Goal: Task Accomplishment & Management: Complete application form

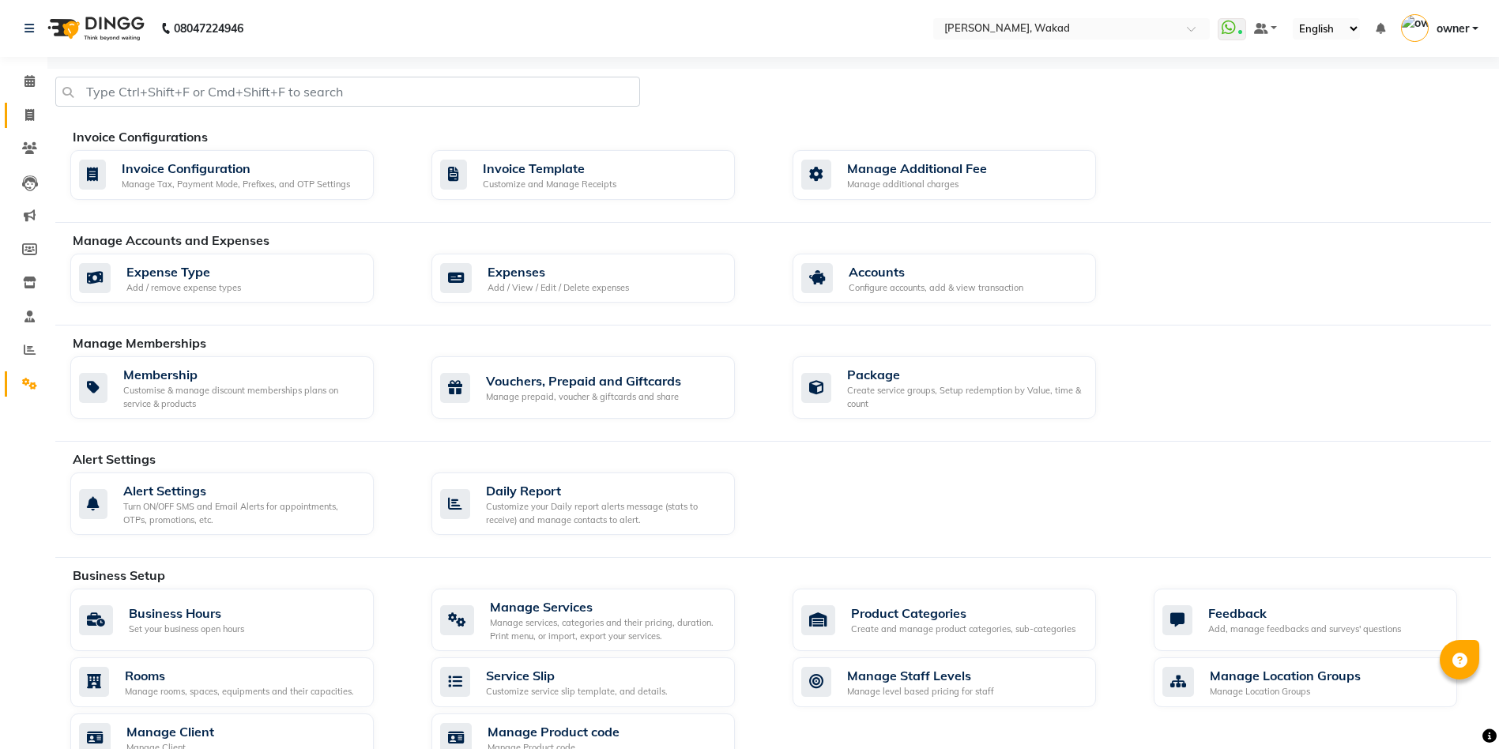
click at [35, 107] on span at bounding box center [30, 116] width 28 height 18
select select "service"
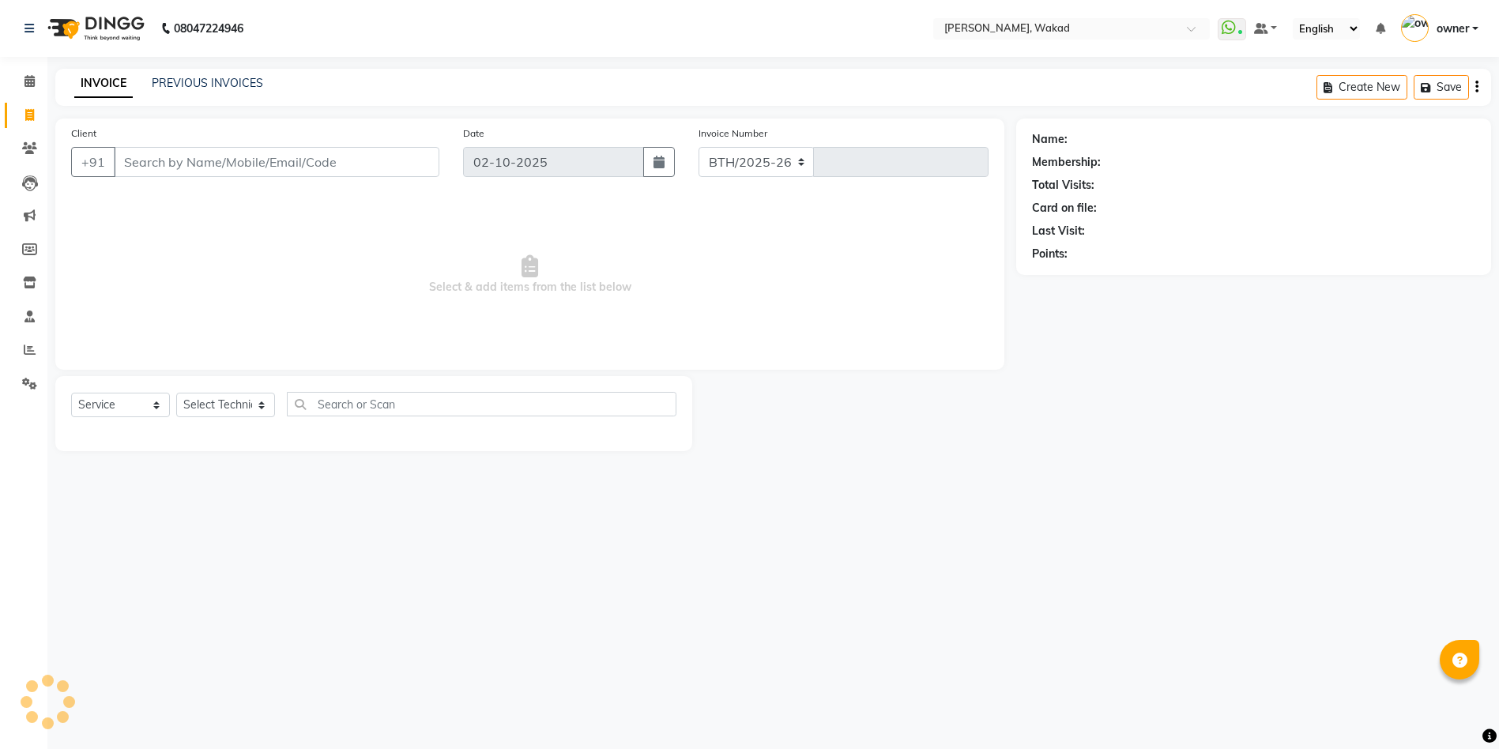
select select "7711"
type input "0711"
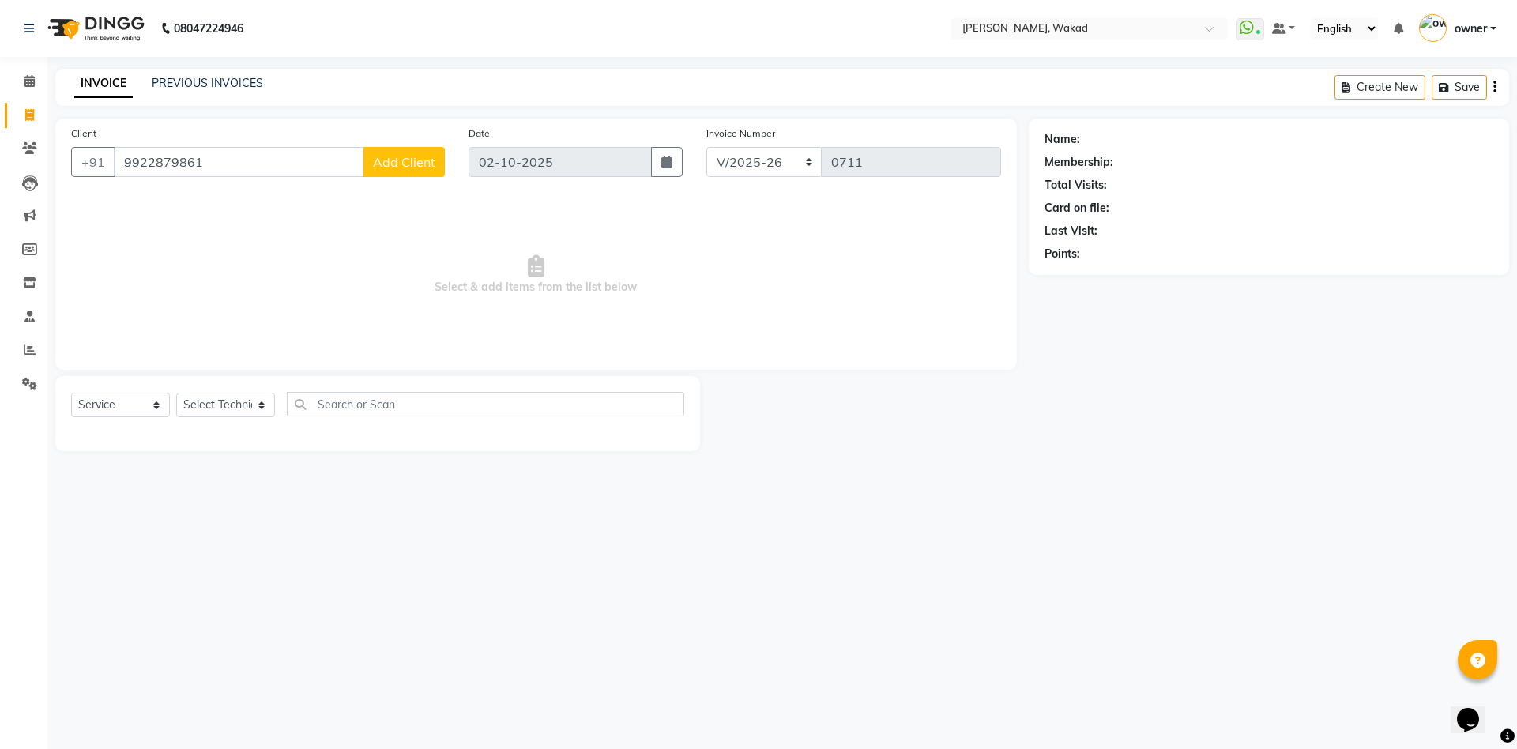
type input "9922879861"
click at [408, 165] on span "Add Client" at bounding box center [404, 162] width 62 height 16
select select
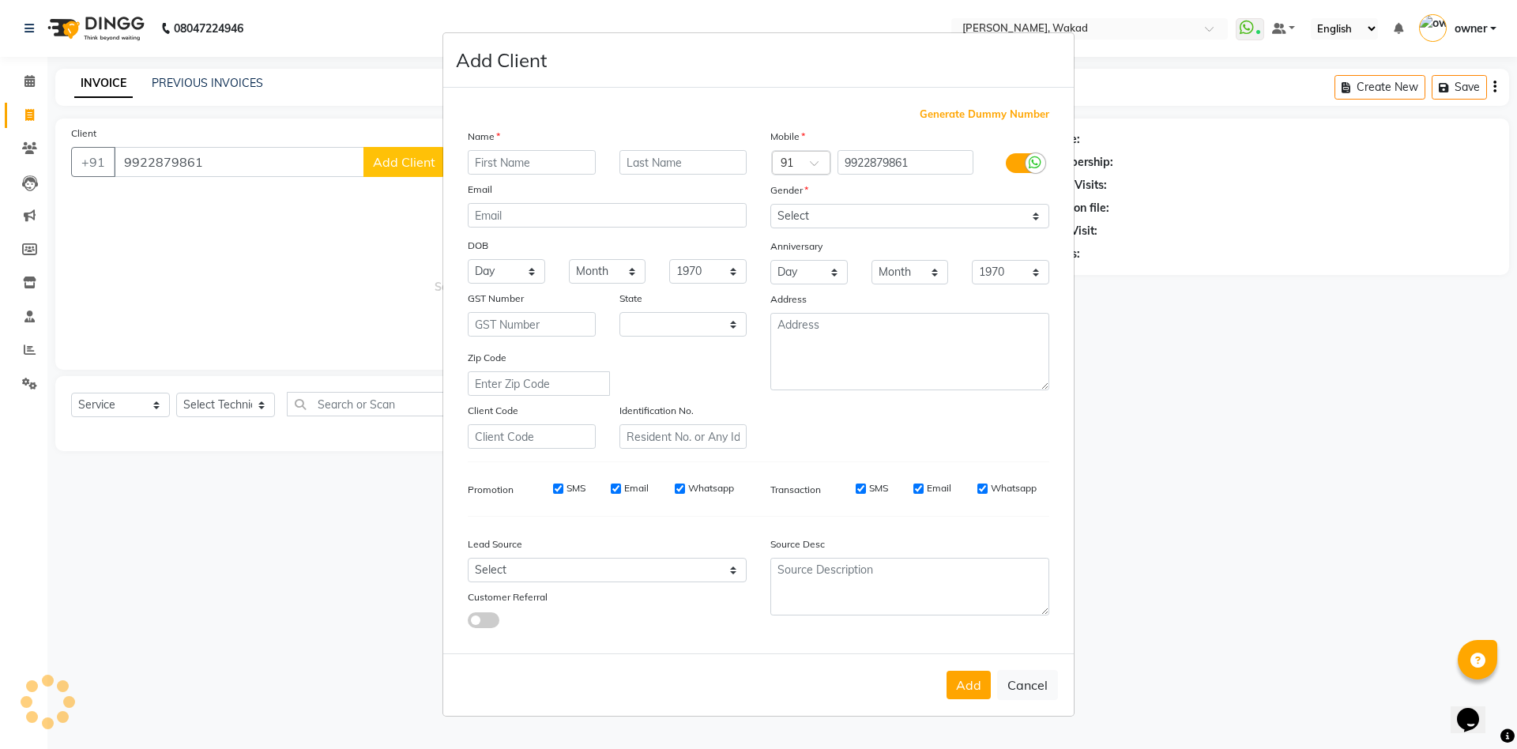
type input "R"
select select "21"
type input "Rutuja"
click at [813, 219] on select "Select [DEMOGRAPHIC_DATA] [DEMOGRAPHIC_DATA] Other Prefer Not To Say" at bounding box center [909, 216] width 279 height 24
click at [770, 204] on select "Select [DEMOGRAPHIC_DATA] [DEMOGRAPHIC_DATA] Other Prefer Not To Say" at bounding box center [909, 216] width 279 height 24
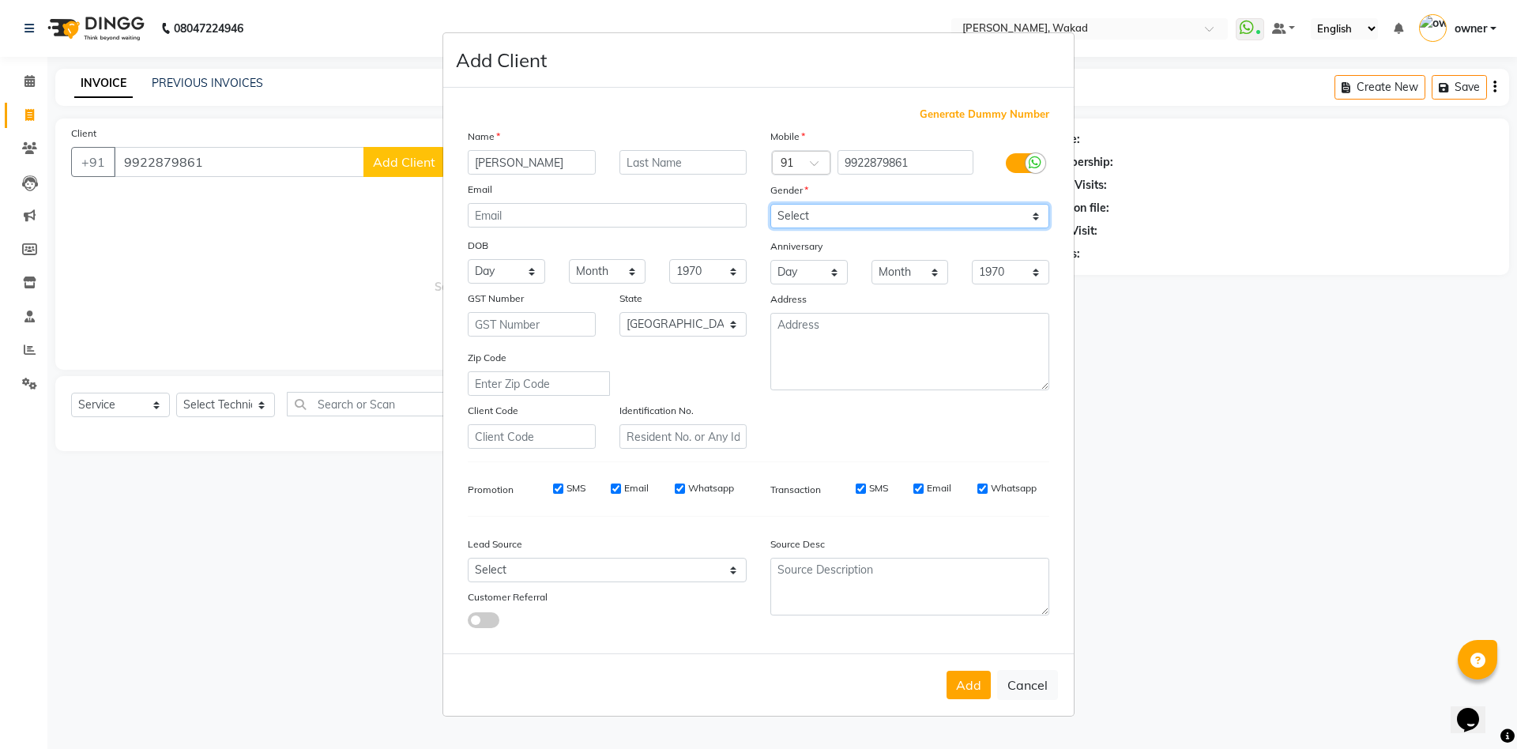
click at [844, 220] on select "Select [DEMOGRAPHIC_DATA] [DEMOGRAPHIC_DATA] Other Prefer Not To Say" at bounding box center [909, 216] width 279 height 24
select select "[DEMOGRAPHIC_DATA]"
click at [770, 204] on select "Select [DEMOGRAPHIC_DATA] [DEMOGRAPHIC_DATA] Other Prefer Not To Say" at bounding box center [909, 216] width 279 height 24
click at [684, 322] on select "Select [GEOGRAPHIC_DATA] [GEOGRAPHIC_DATA] [GEOGRAPHIC_DATA] [GEOGRAPHIC_DATA] …" at bounding box center [684, 324] width 128 height 24
select select "22"
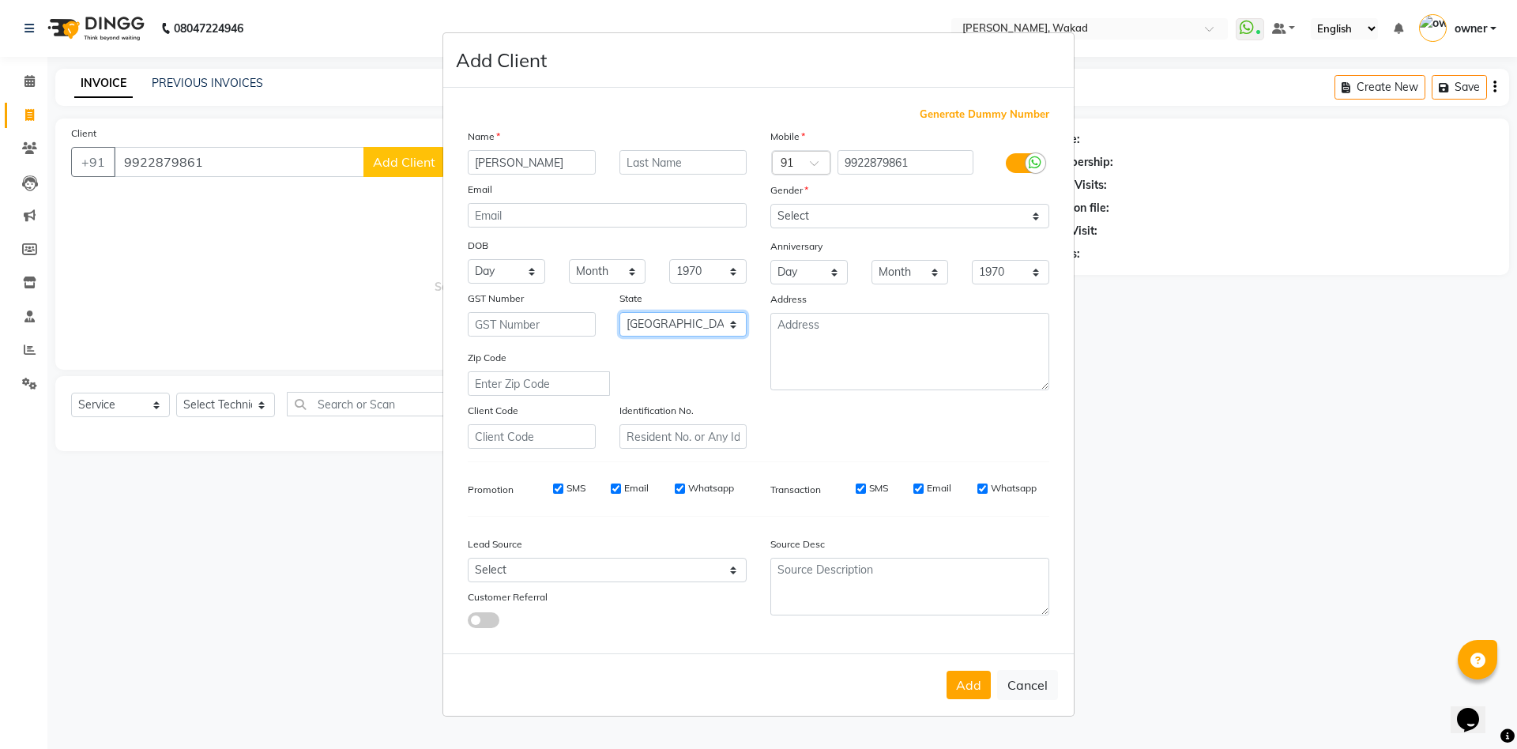
click at [620, 312] on select "Select [GEOGRAPHIC_DATA] [GEOGRAPHIC_DATA] [GEOGRAPHIC_DATA] [GEOGRAPHIC_DATA] …" at bounding box center [684, 324] width 128 height 24
click at [604, 570] on select "Select Walk-in Referral Internet Friend Word of Mouth Advertisement Facebook Ju…" at bounding box center [607, 570] width 279 height 24
select select "51999"
click at [468, 558] on select "Select Walk-in Referral Internet Friend Word of Mouth Advertisement Facebook Ju…" at bounding box center [607, 570] width 279 height 24
click at [975, 691] on button "Add" at bounding box center [969, 685] width 44 height 28
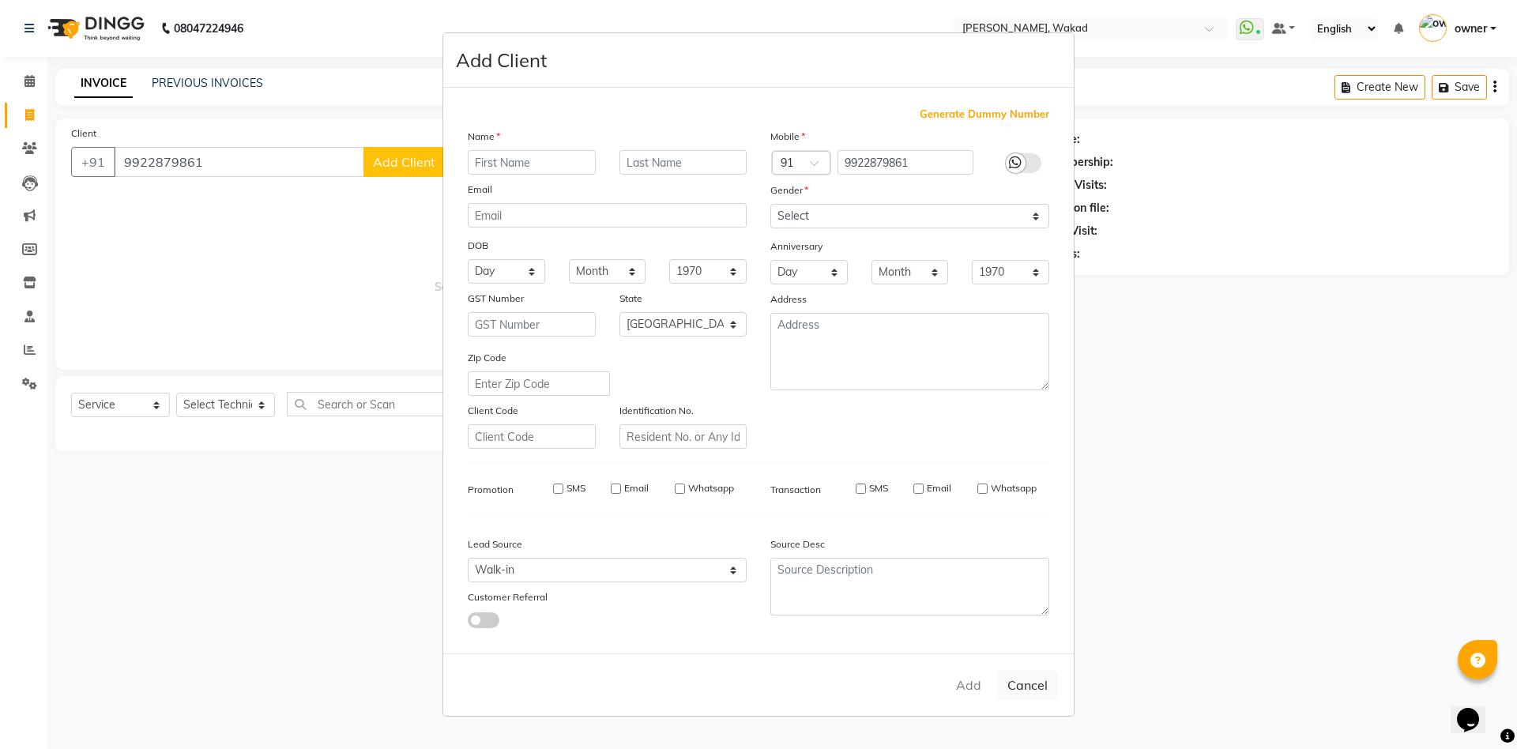
select select
select select "null"
select select
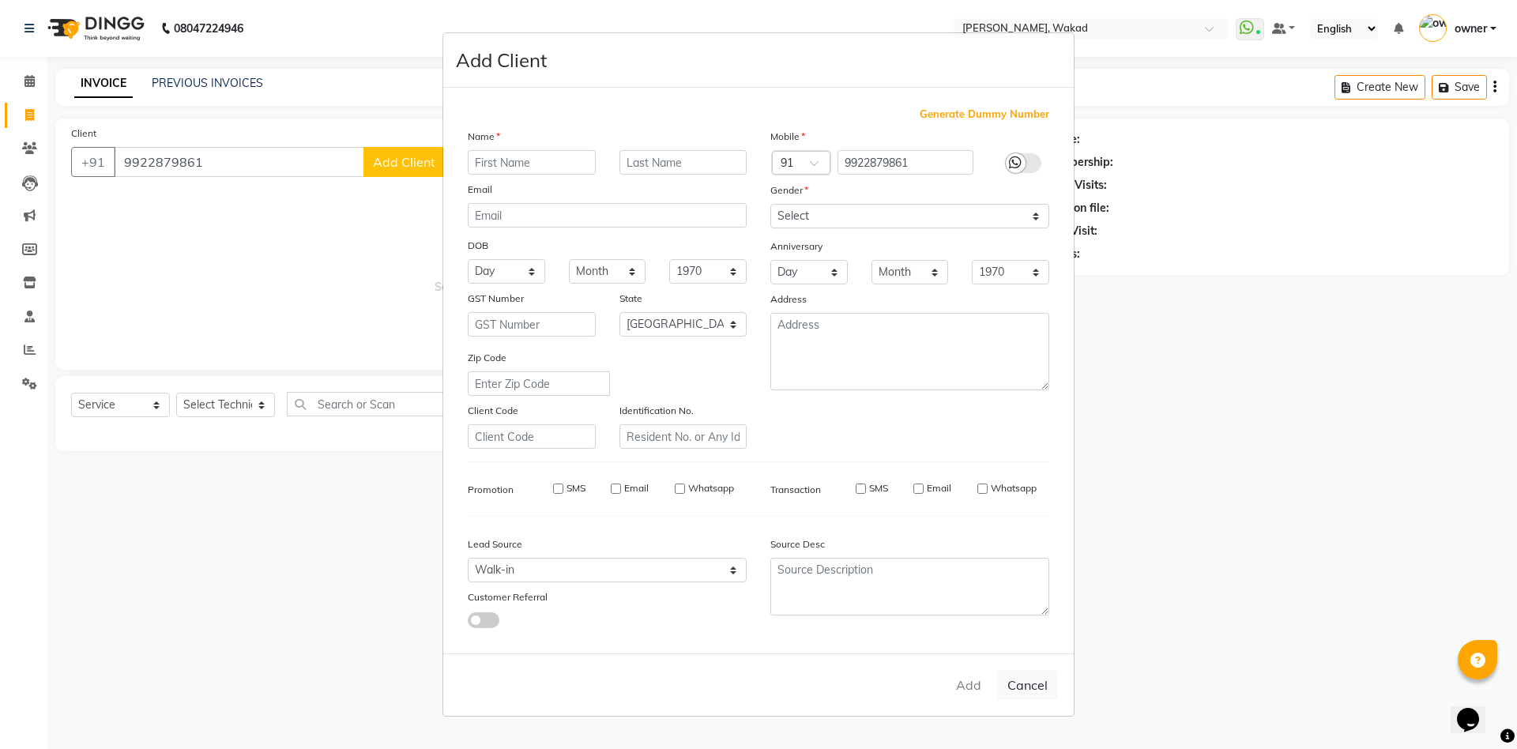
select select
checkbox input "false"
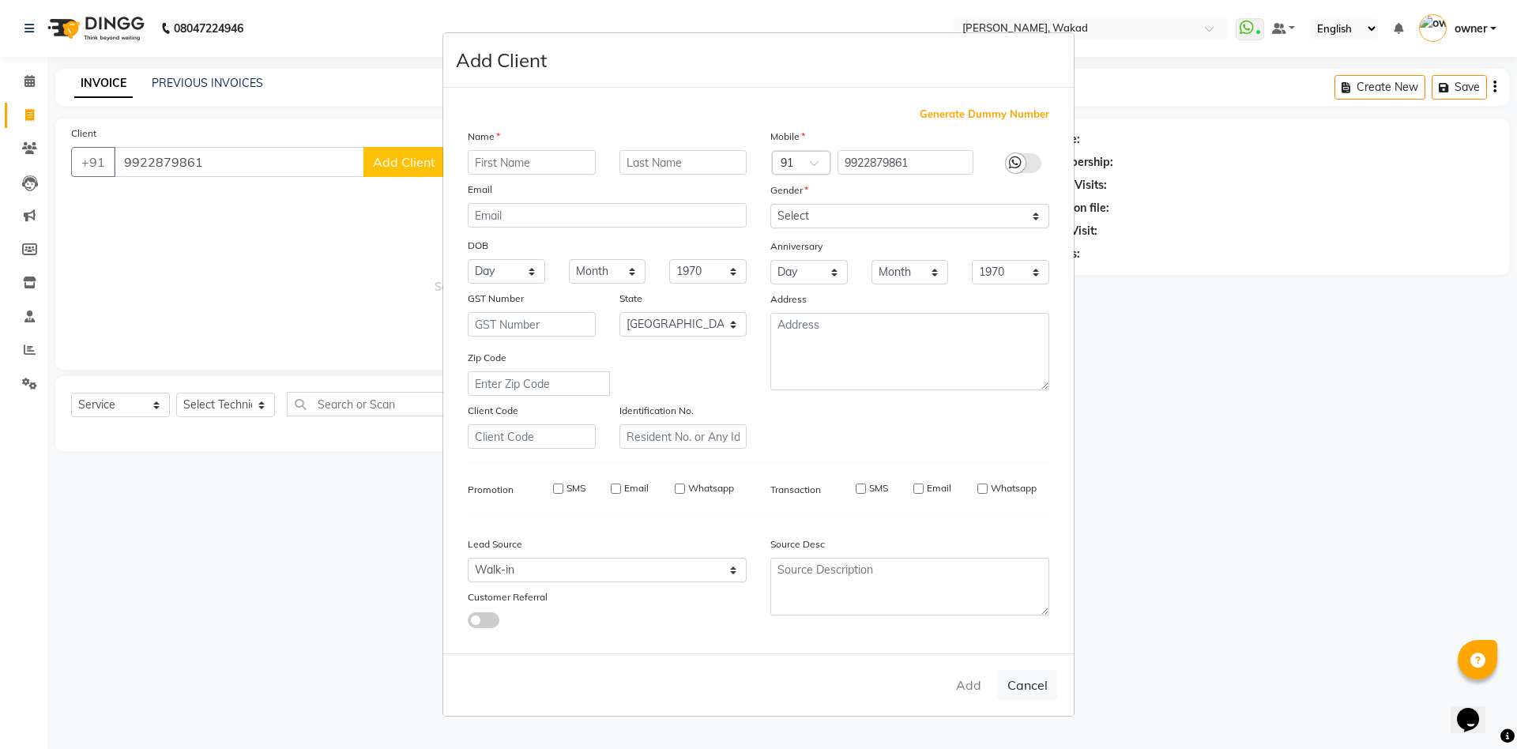
checkbox input "false"
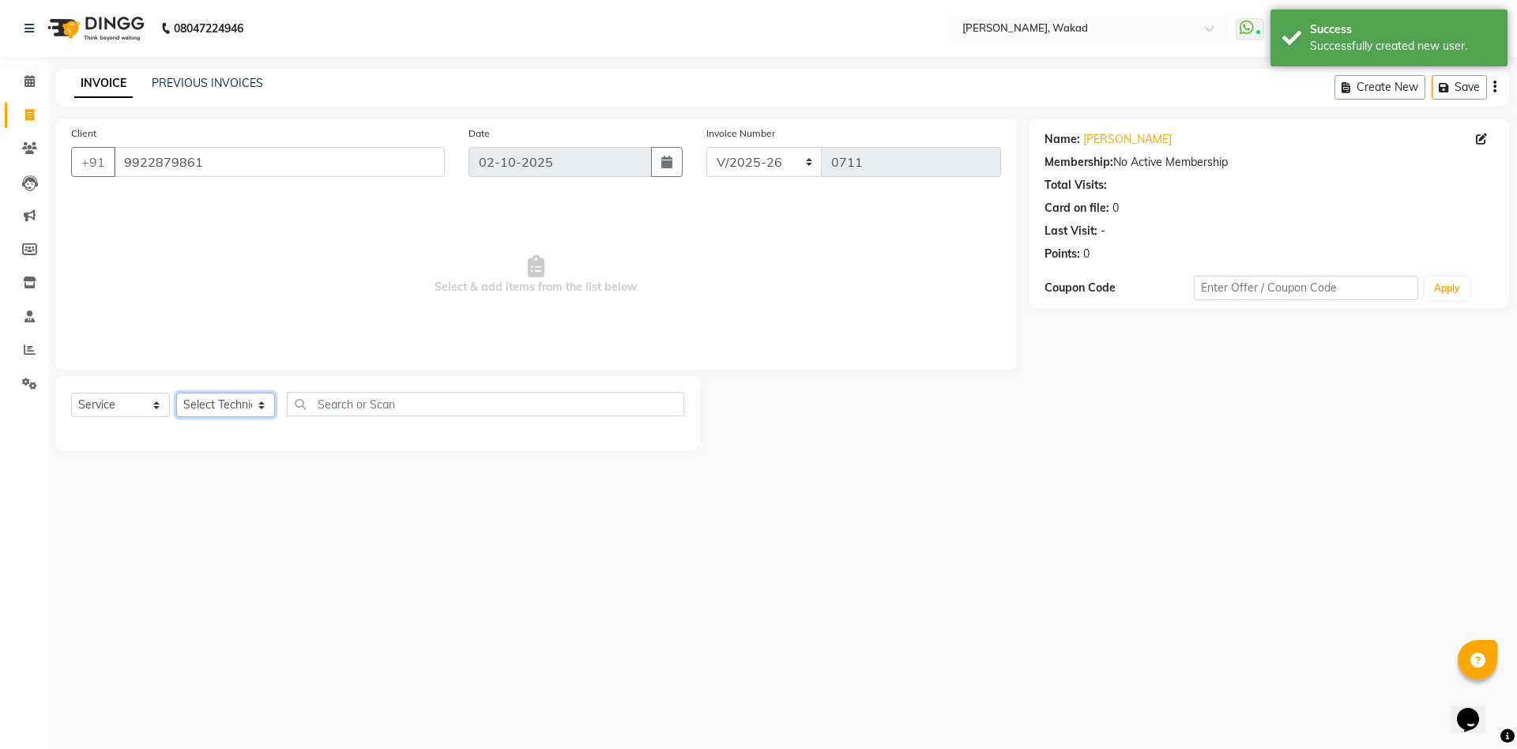
click at [225, 407] on select "Select Technician Atul Thakur DANISH owner Shreya Said" at bounding box center [225, 405] width 99 height 24
select select "93499"
click at [176, 393] on select "Select Technician Atul Thakur DANISH owner Shreya Said" at bounding box center [225, 405] width 99 height 24
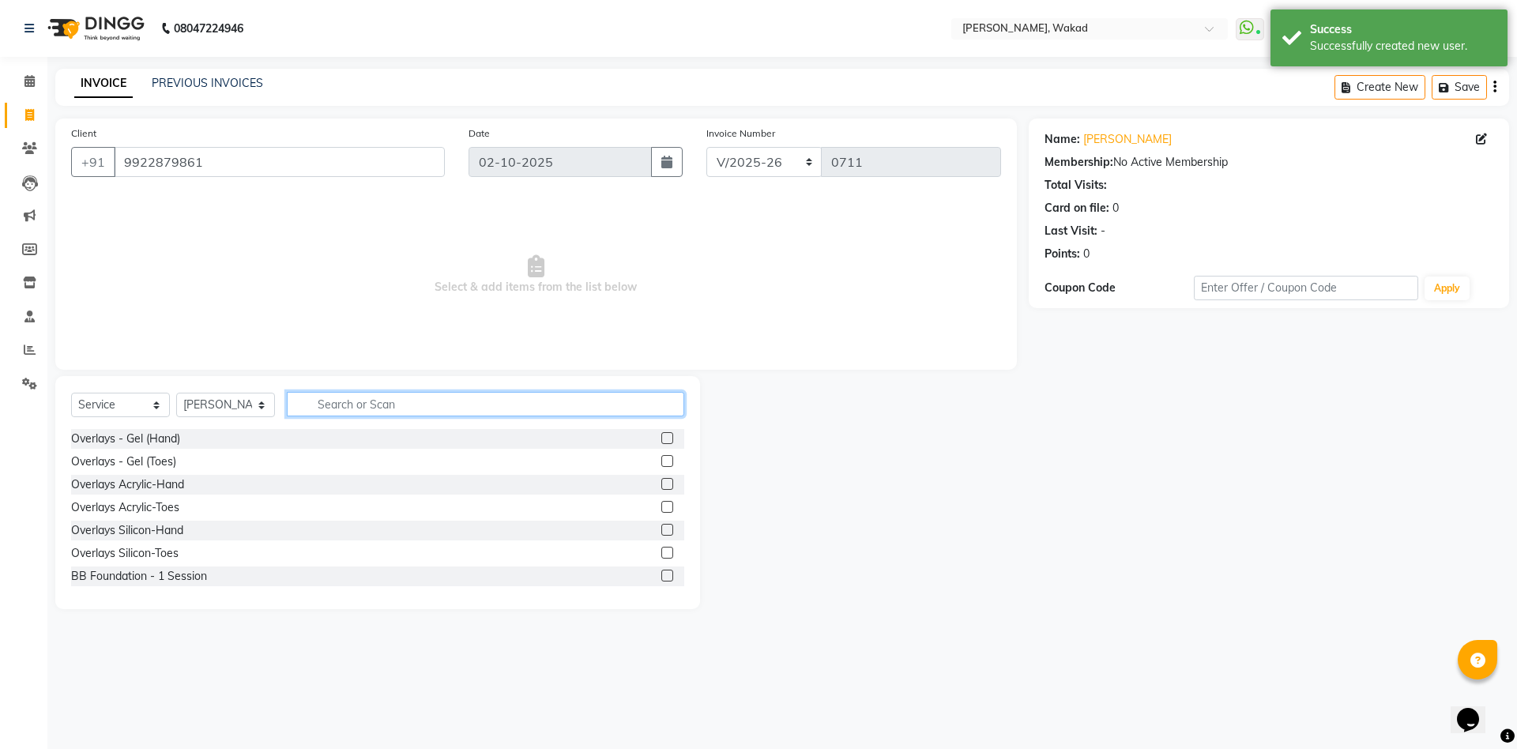
click at [409, 412] on input "text" at bounding box center [485, 404] width 397 height 24
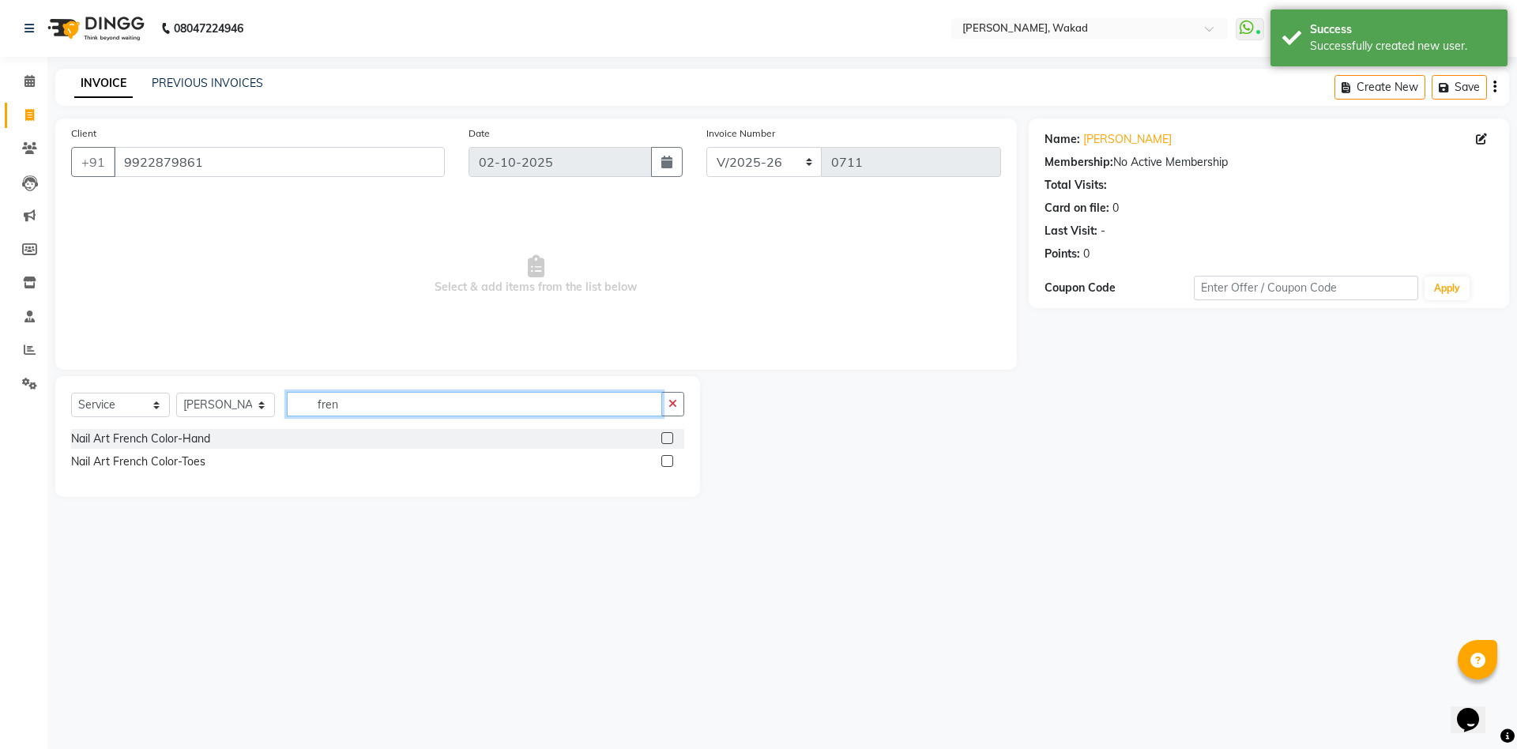
type input "fren"
click at [665, 438] on label at bounding box center [667, 438] width 12 height 12
click at [665, 438] on input "checkbox" at bounding box center [666, 439] width 10 height 10
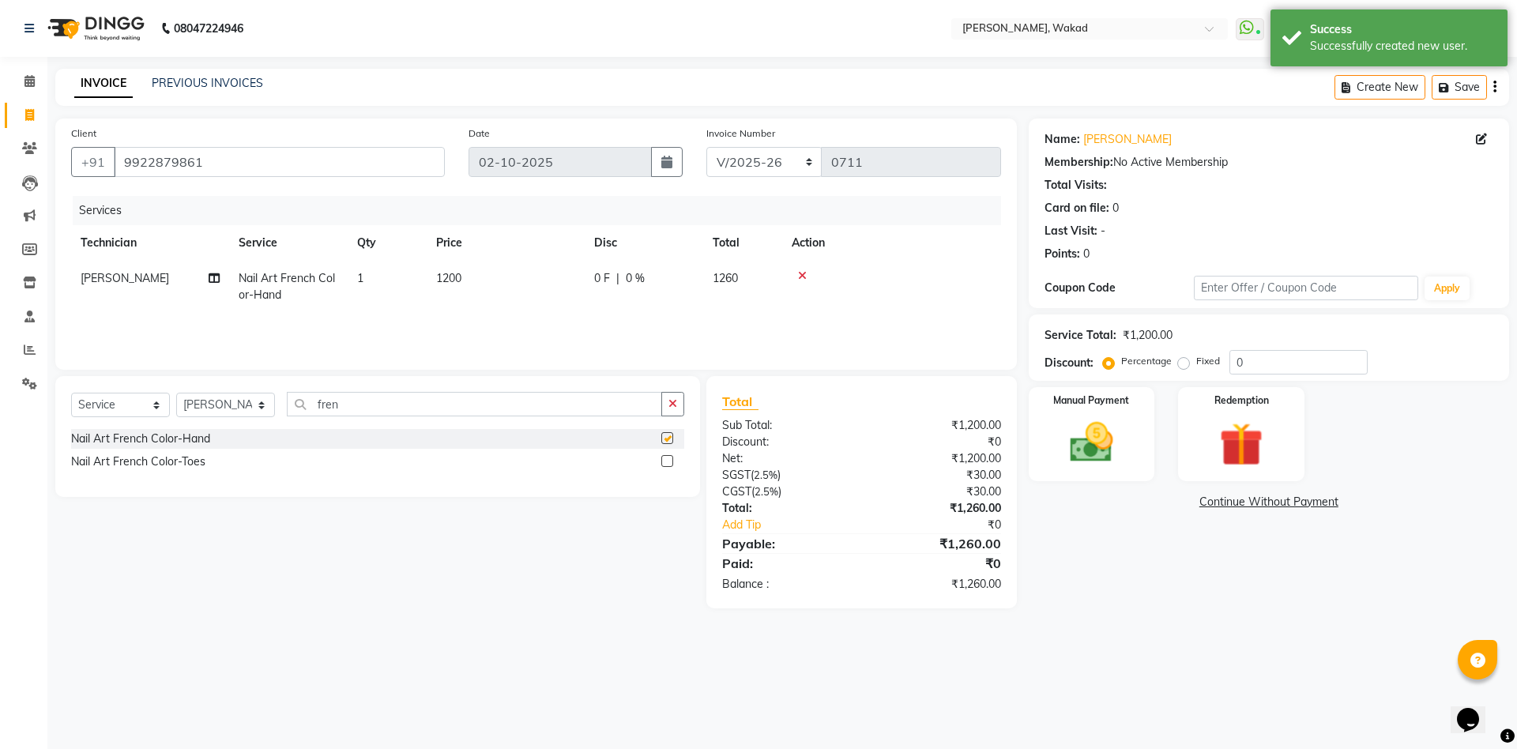
checkbox input "false"
click at [1284, 353] on input "0" at bounding box center [1299, 362] width 138 height 24
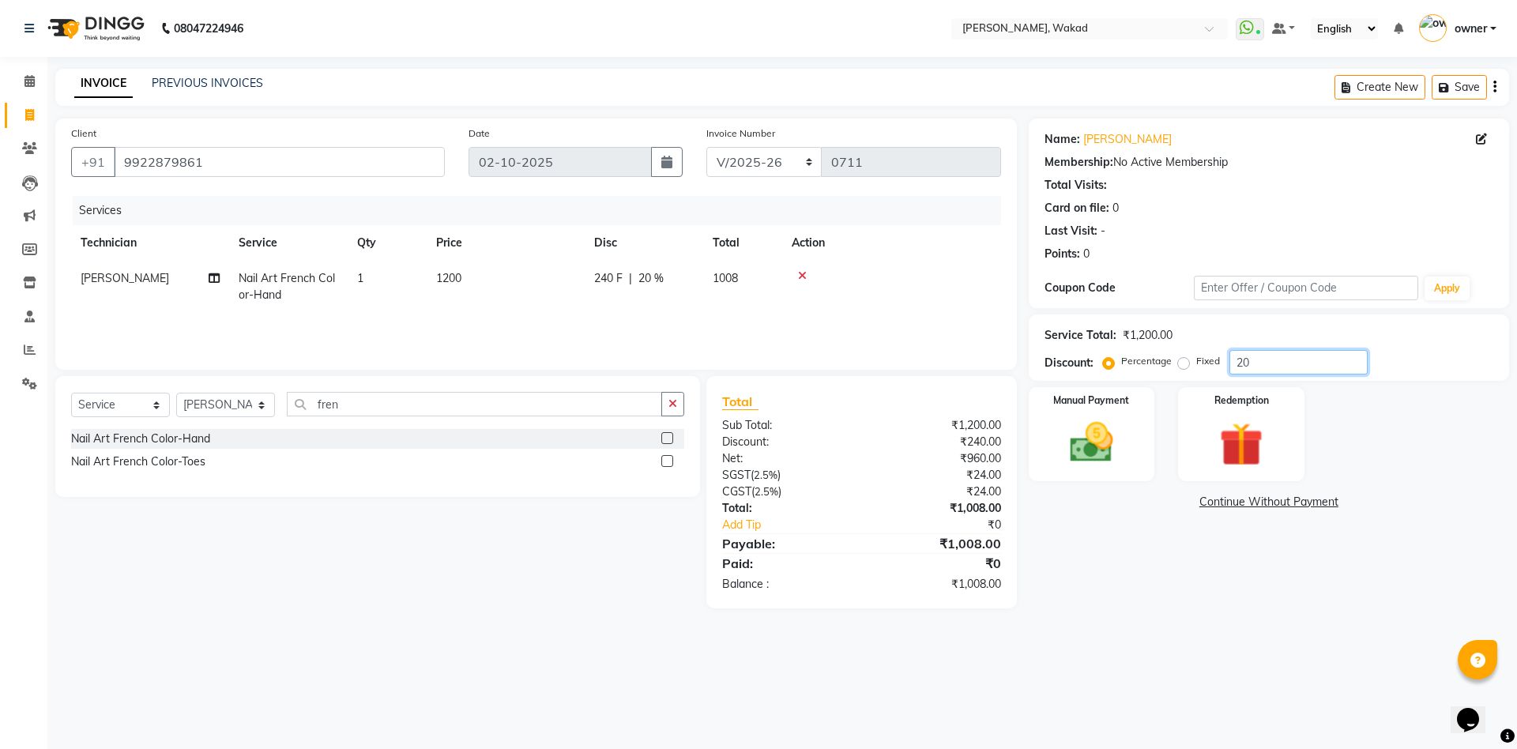
type input "2"
click at [1200, 359] on label "Fixed" at bounding box center [1208, 361] width 24 height 14
click at [1192, 359] on input "Fixed" at bounding box center [1186, 361] width 11 height 11
radio input "true"
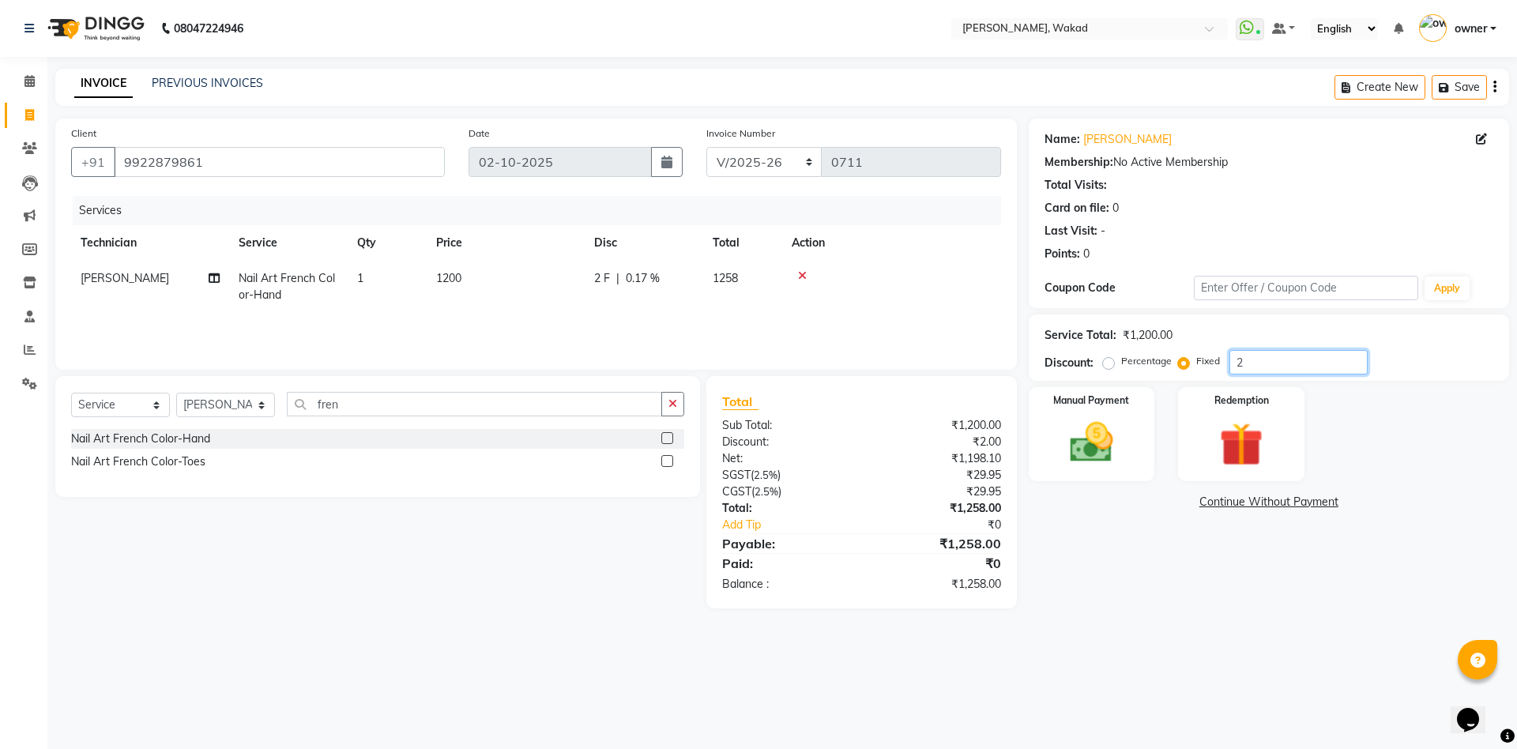
click at [1256, 361] on input "2" at bounding box center [1299, 362] width 138 height 24
type input "260"
click at [1086, 428] on img at bounding box center [1091, 442] width 73 height 52
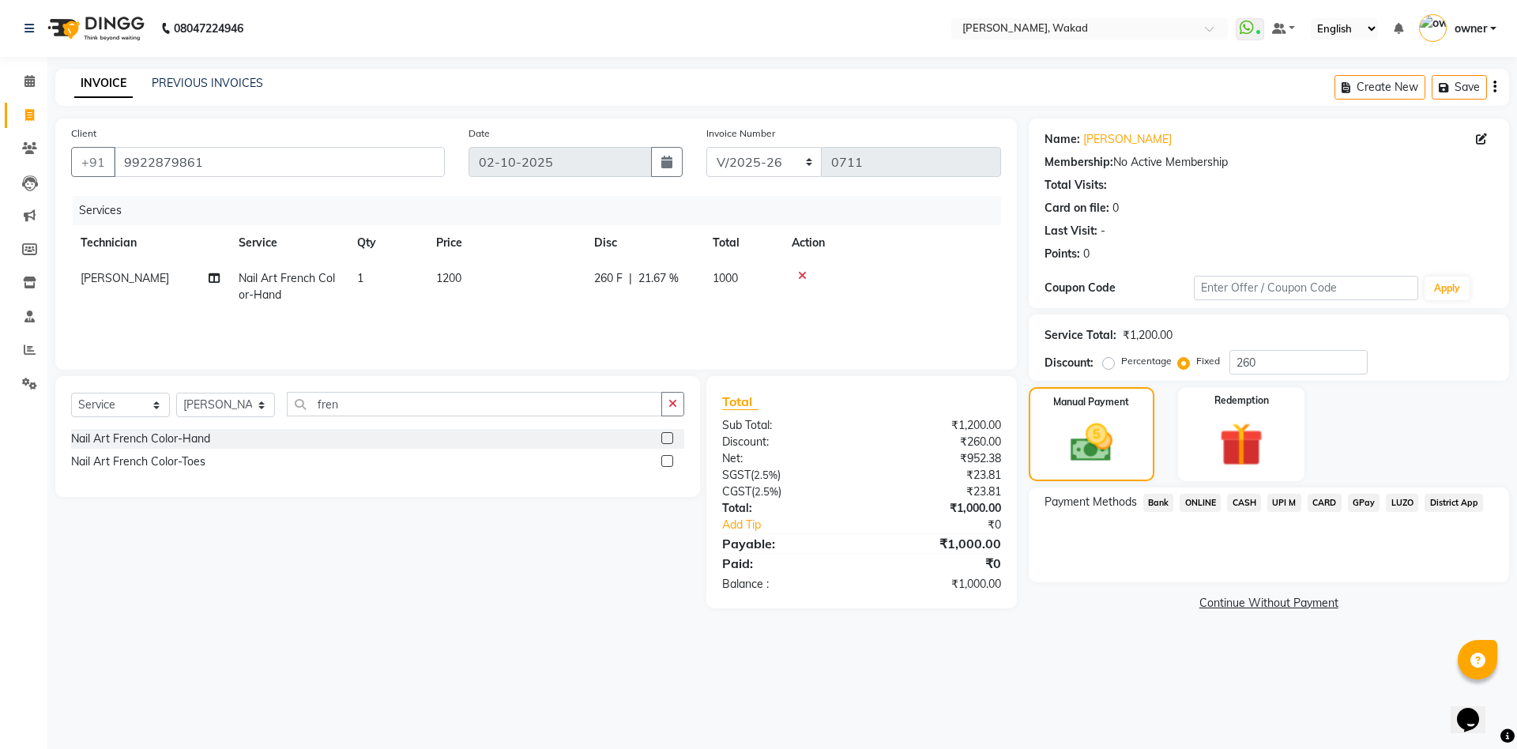
click at [1210, 503] on span "ONLINE" at bounding box center [1200, 503] width 41 height 18
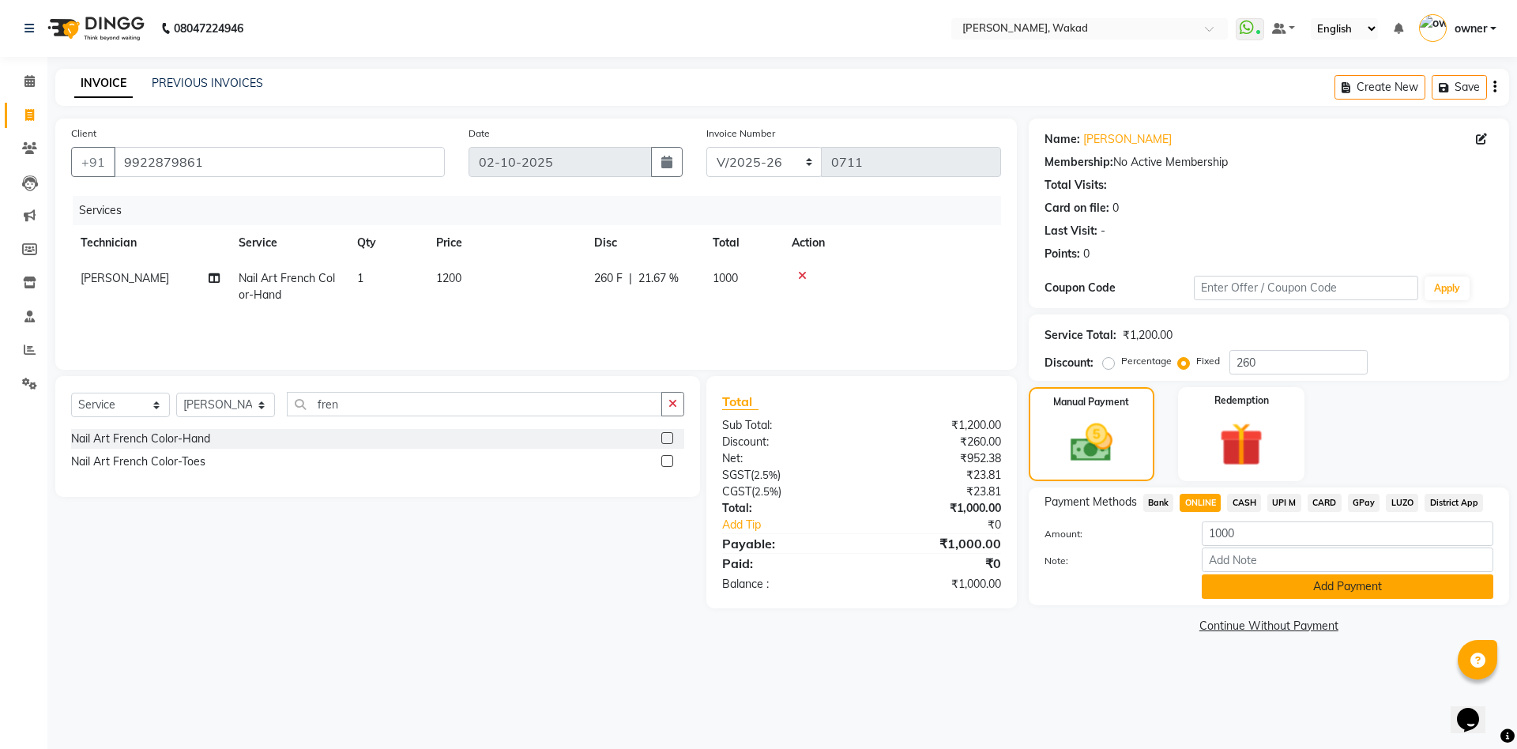
click at [1275, 587] on button "Add Payment" at bounding box center [1348, 586] width 292 height 24
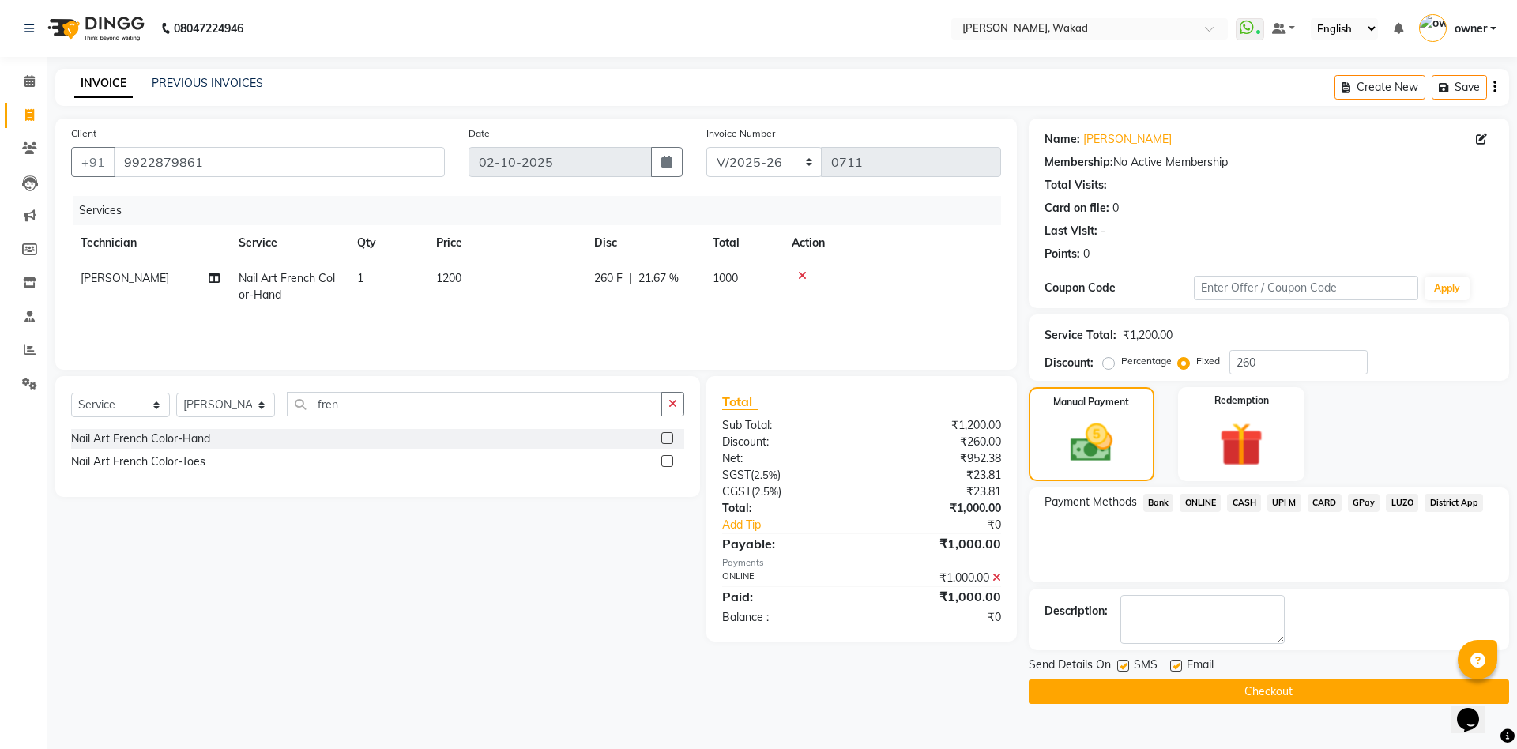
click at [1195, 505] on span "ONLINE" at bounding box center [1200, 503] width 41 height 18
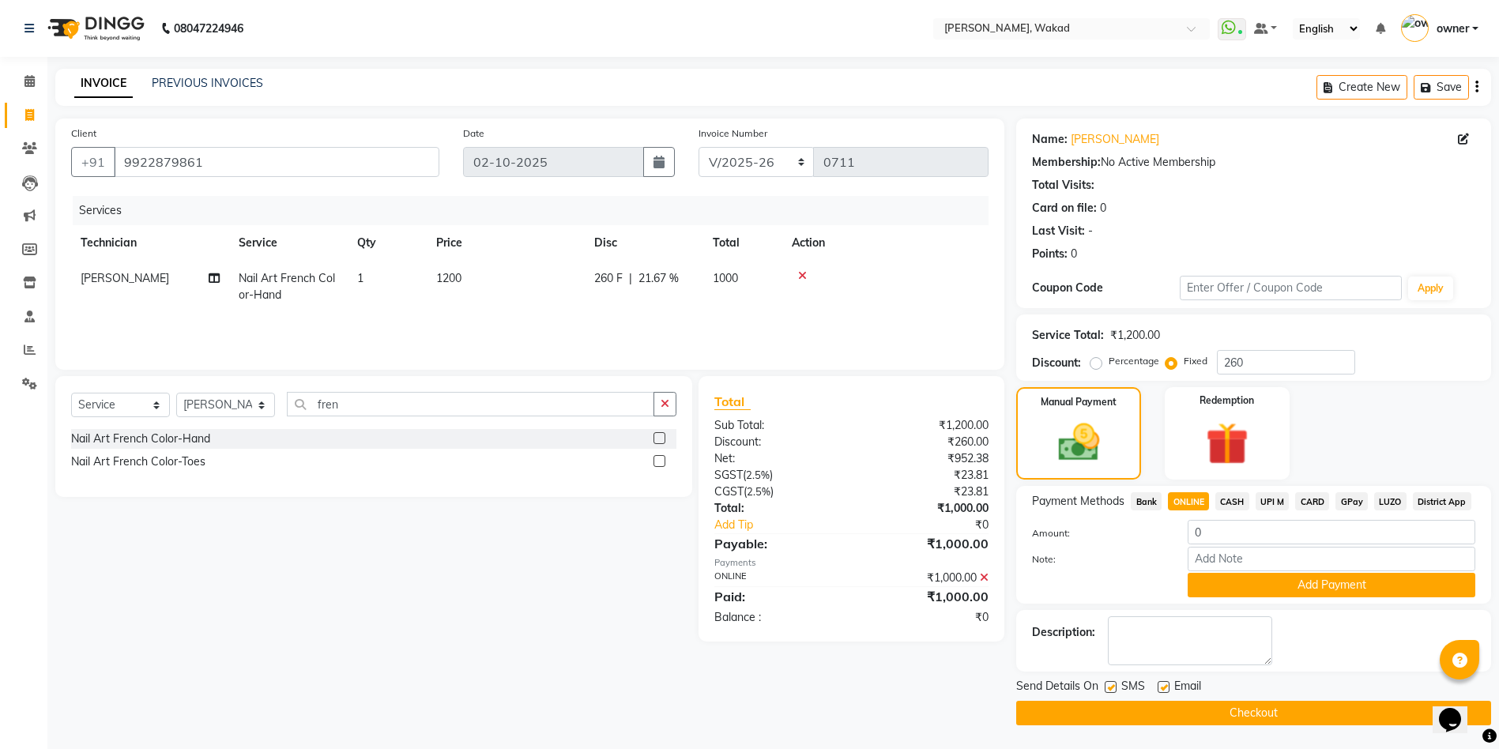
click at [1188, 702] on button "Checkout" at bounding box center [1253, 713] width 475 height 24
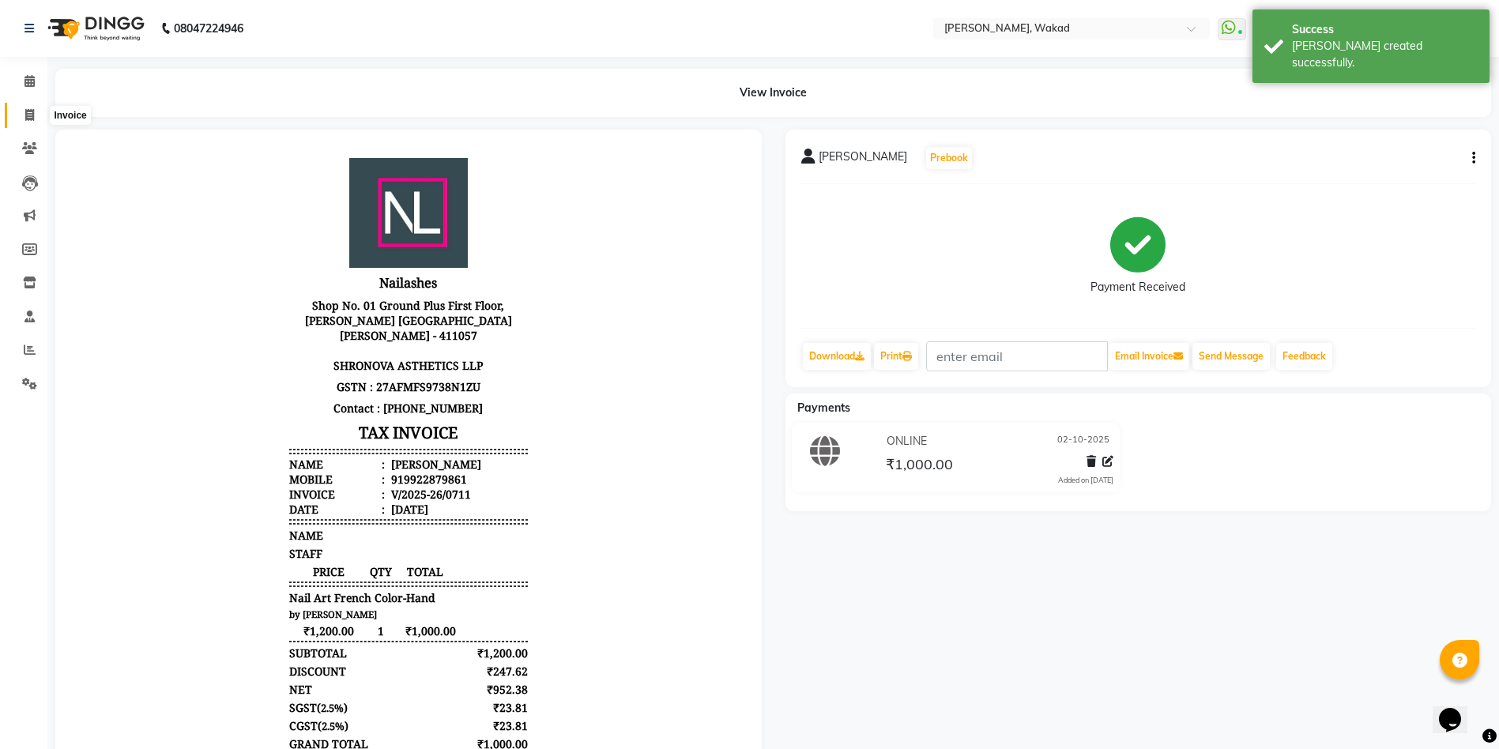
click at [32, 109] on icon at bounding box center [29, 115] width 9 height 12
select select "service"
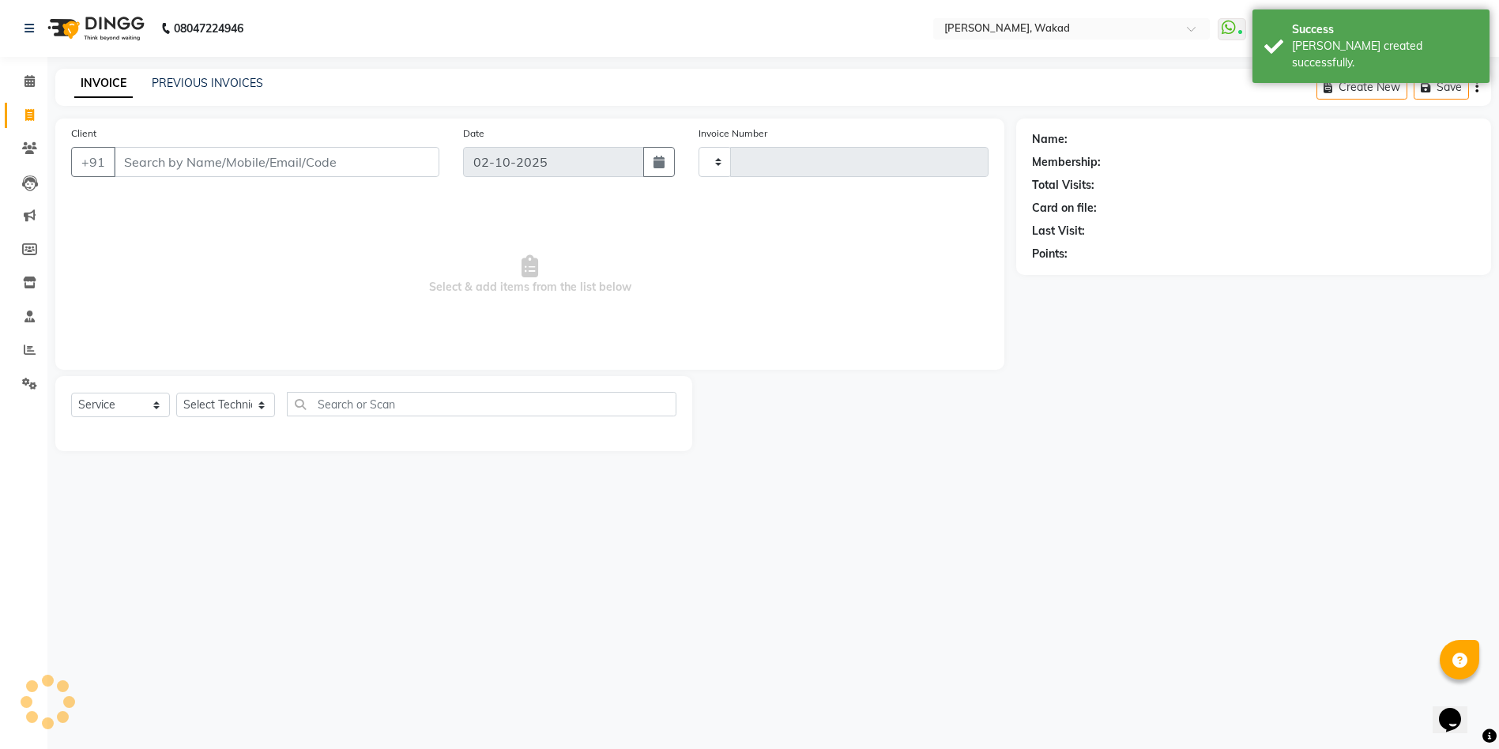
type input "0712"
select select "7711"
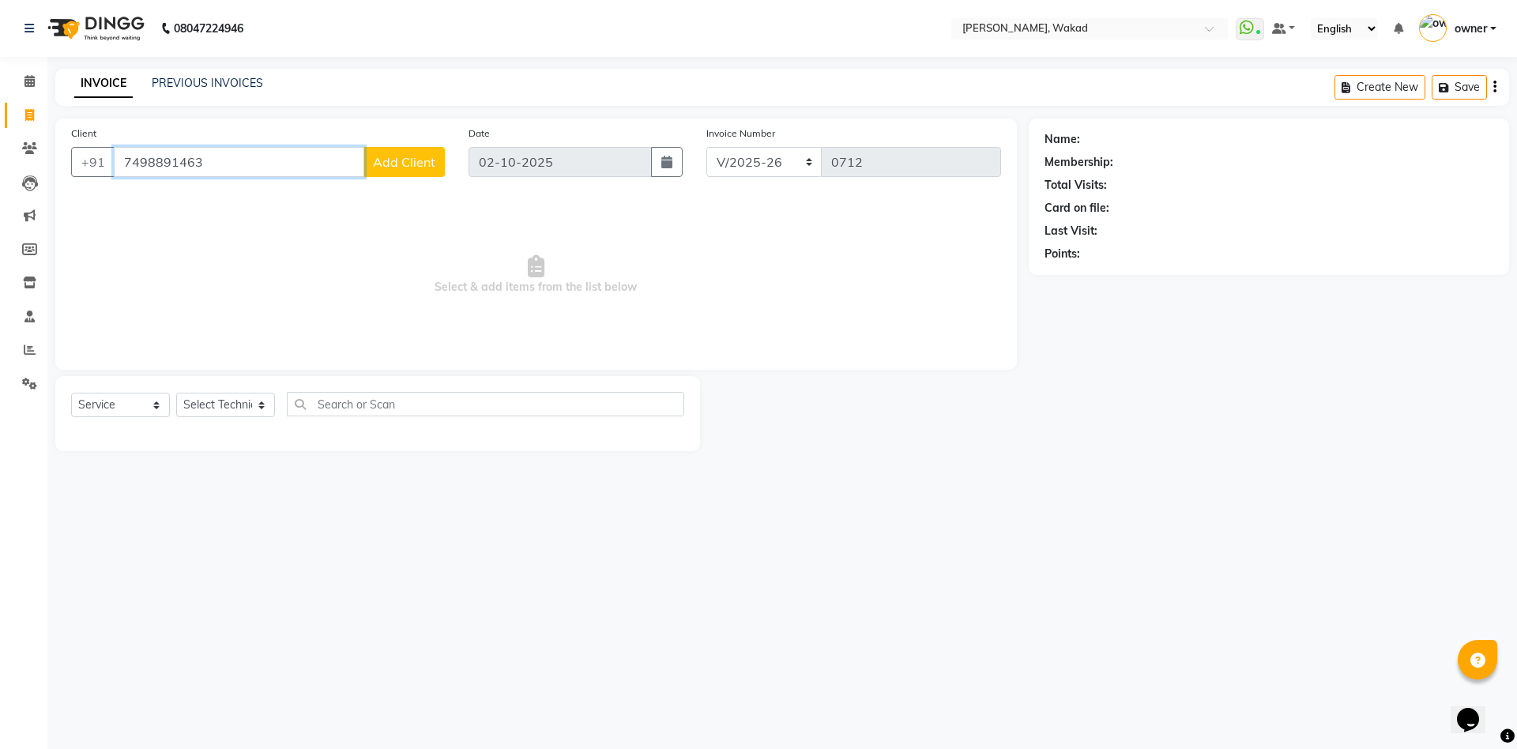
type input "7498891463"
click at [395, 166] on span "Add Client" at bounding box center [404, 162] width 62 height 16
select select "21"
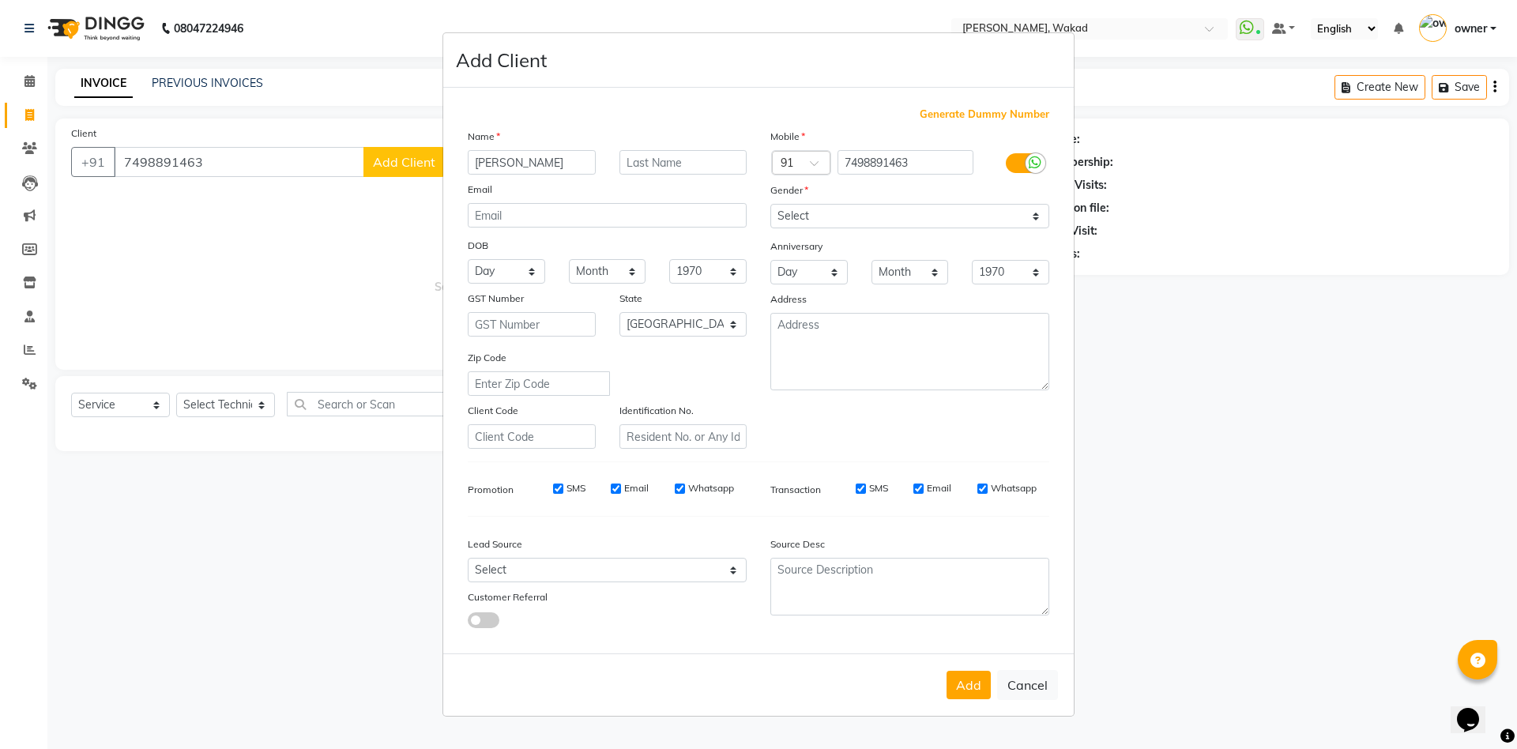
type input "Pranjali"
click at [874, 213] on select "Select Male Female Other Prefer Not To Say" at bounding box center [909, 216] width 279 height 24
select select "female"
click at [770, 204] on select "Select Male Female Other Prefer Not To Say" at bounding box center [909, 216] width 279 height 24
click at [687, 315] on select "Select Andaman and Nicobar Islands Andhra Pradesh Arunachal Pradesh Assam Bihar…" at bounding box center [684, 324] width 128 height 24
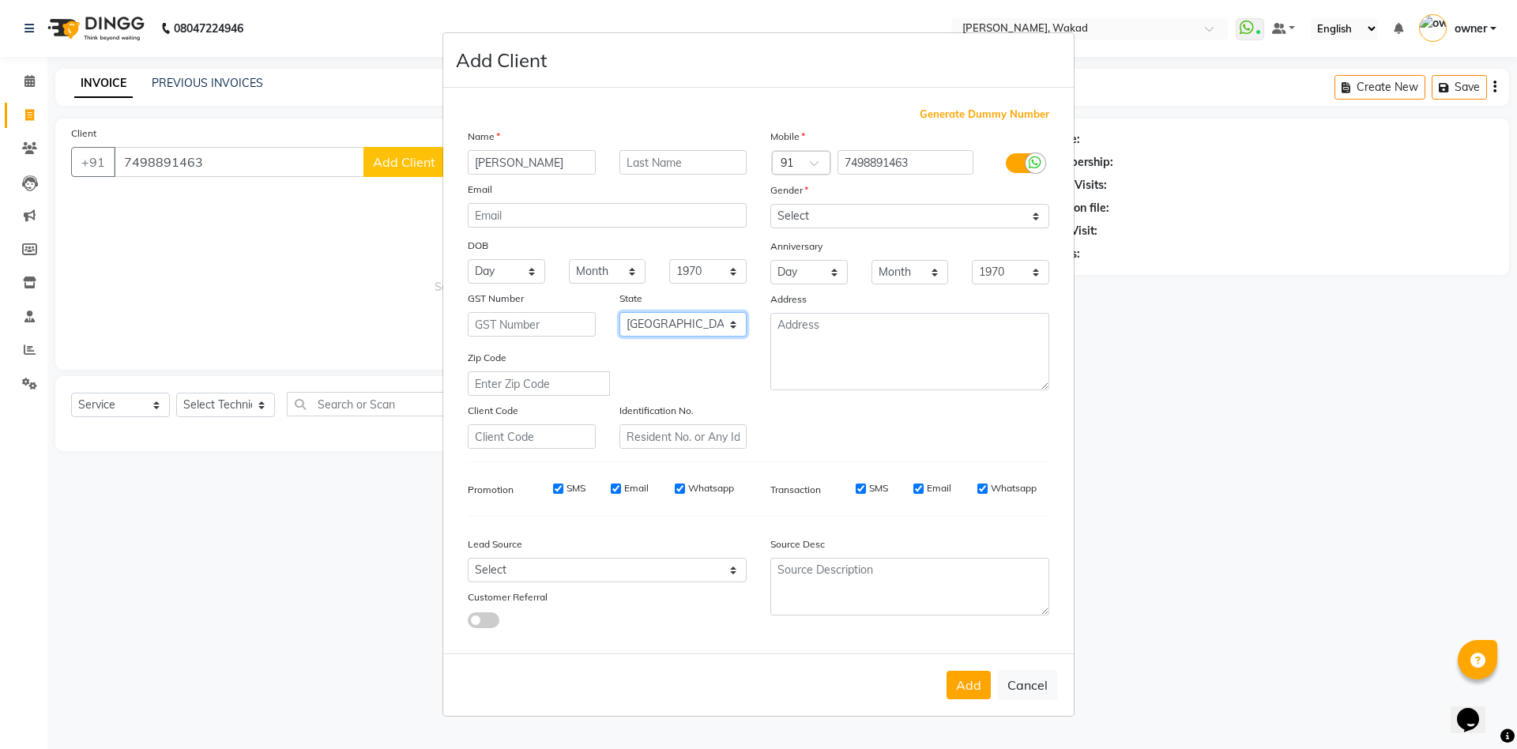
select select "22"
click at [620, 312] on select "Select Andaman and Nicobar Islands Andhra Pradesh Arunachal Pradesh Assam Bihar…" at bounding box center [684, 324] width 128 height 24
click at [669, 577] on select "Select Walk-in Referral Internet Friend Word of Mouth Advertisement Facebook Ju…" at bounding box center [607, 570] width 279 height 24
select select "52007"
click at [468, 558] on select "Select Walk-in Referral Internet Friend Word of Mouth Advertisement Facebook Ju…" at bounding box center [607, 570] width 279 height 24
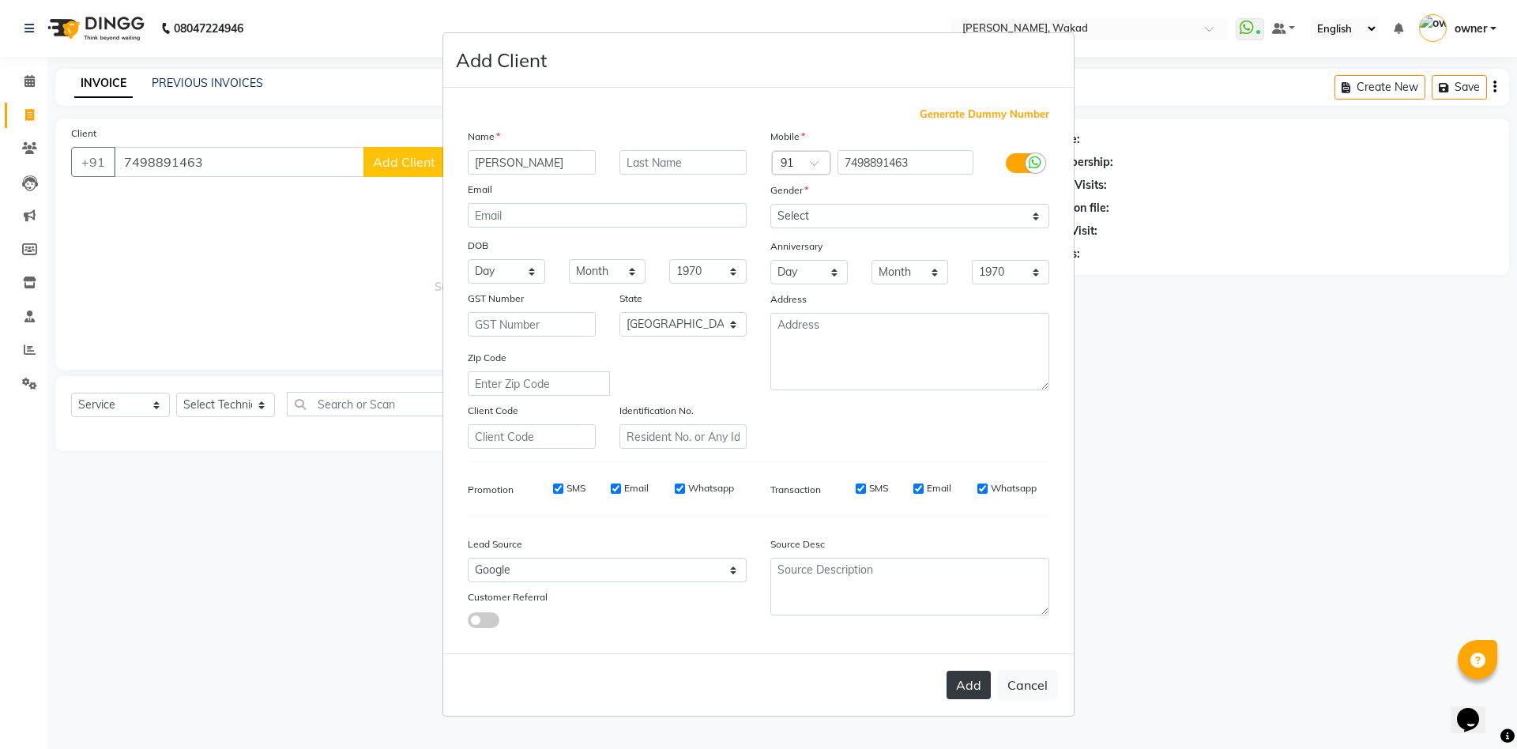
click at [980, 681] on button "Add" at bounding box center [969, 685] width 44 height 28
select select
select select "null"
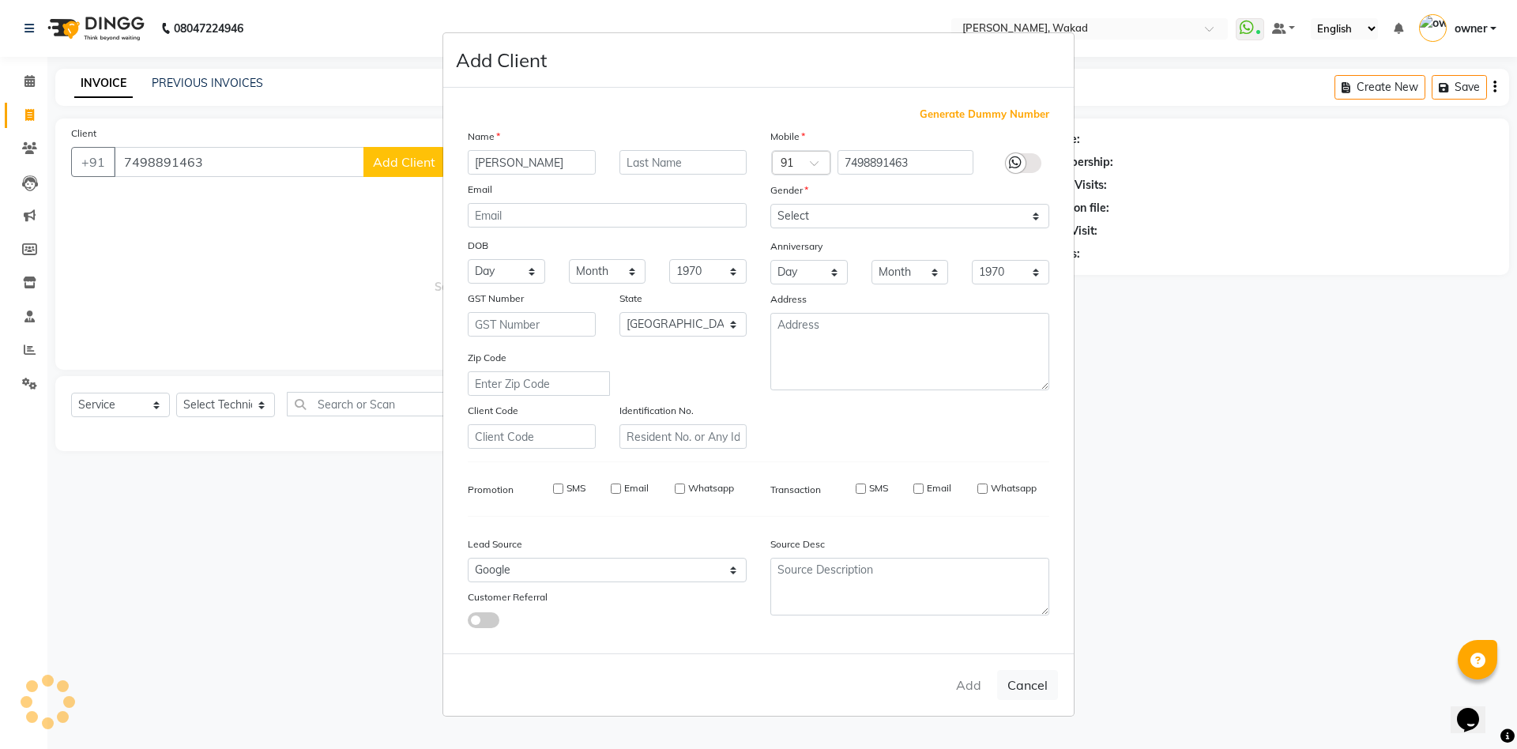
select select
checkbox input "false"
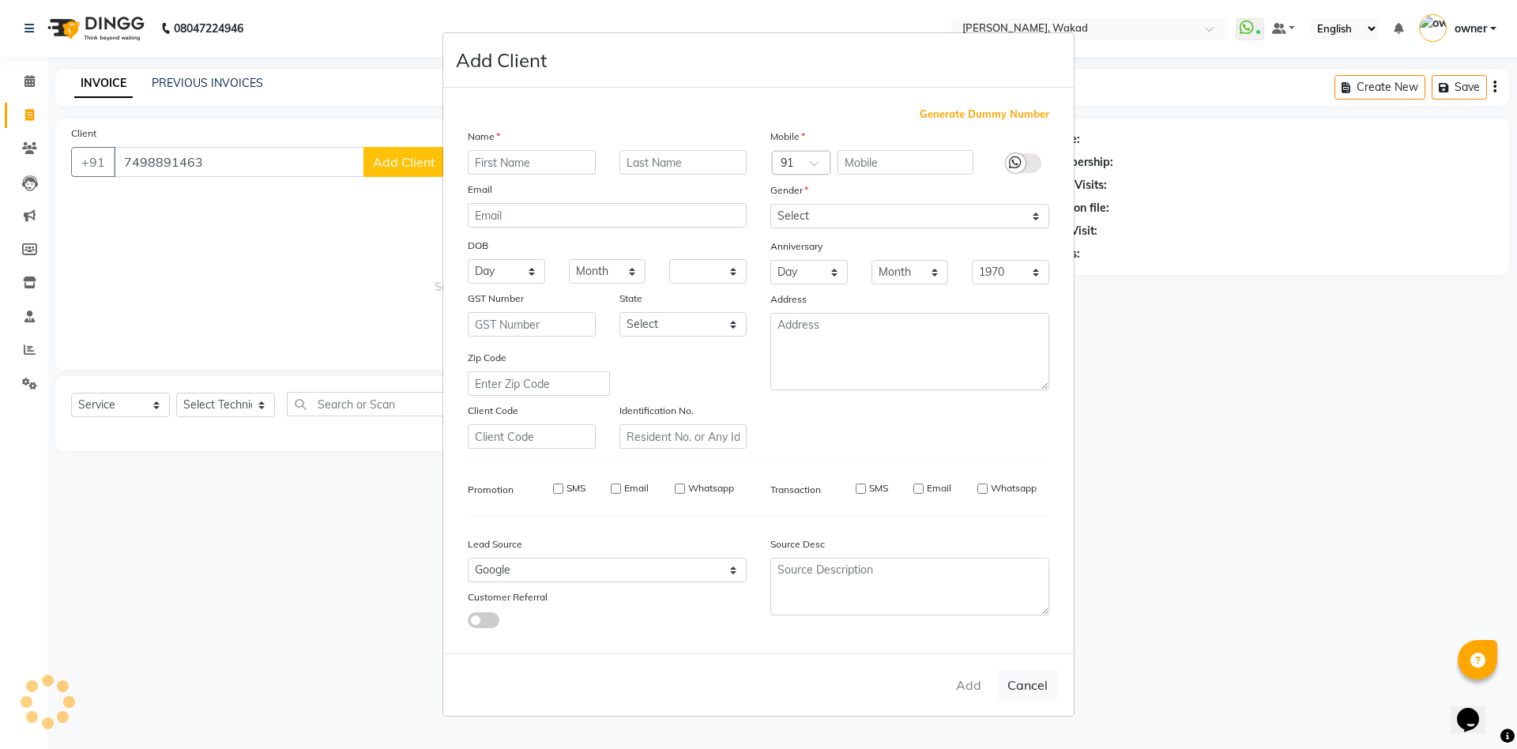
checkbox input "false"
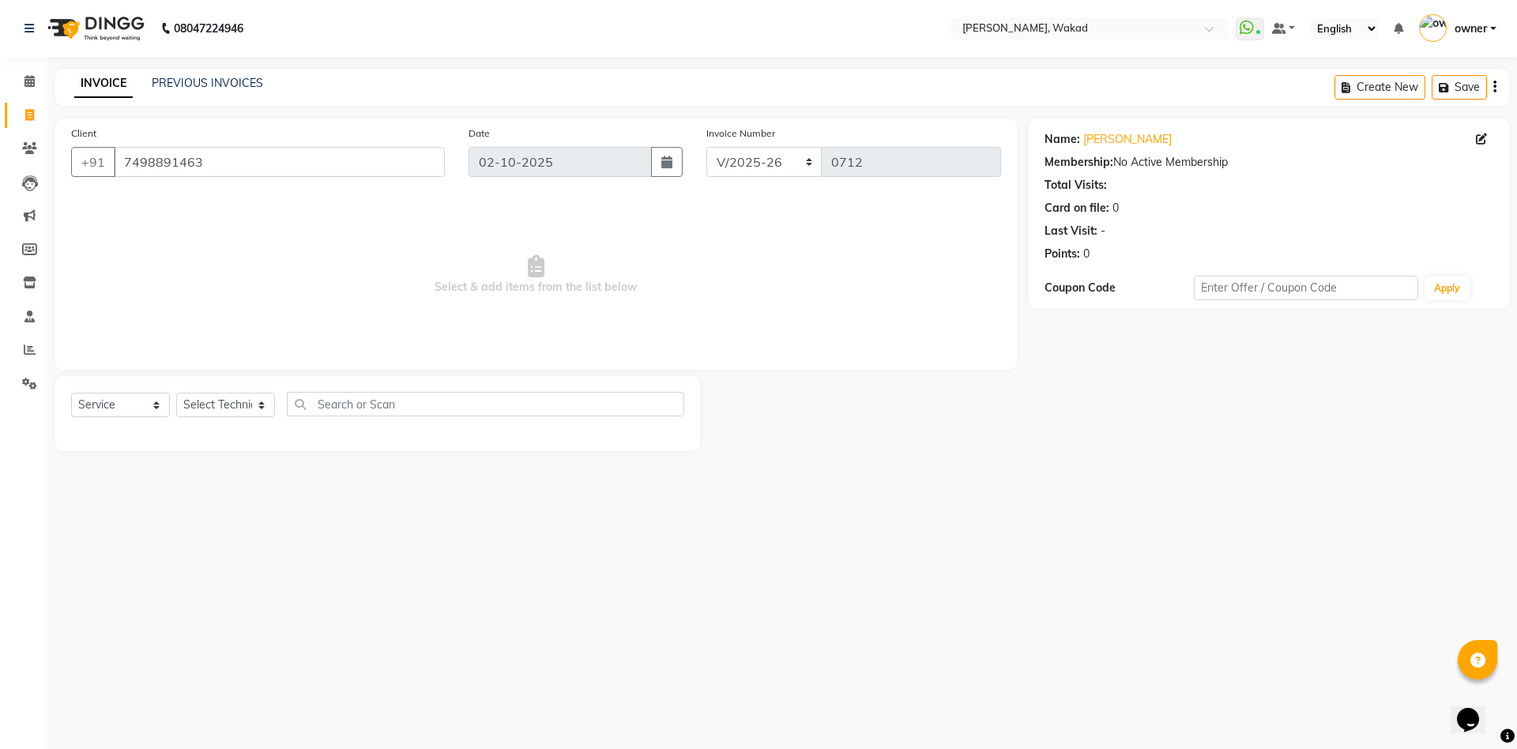
click at [980, 681] on div "08047224946 Select Location × Nailashes, Wakad WhatsApp Status ✕ Status: Connec…" at bounding box center [758, 374] width 1517 height 749
click at [224, 396] on select "Select Technician Atul Thakur DANISH owner Shreya Said" at bounding box center [225, 405] width 99 height 24
select select "93499"
click at [176, 393] on select "Select Technician Atul Thakur DANISH owner Shreya Said" at bounding box center [225, 405] width 99 height 24
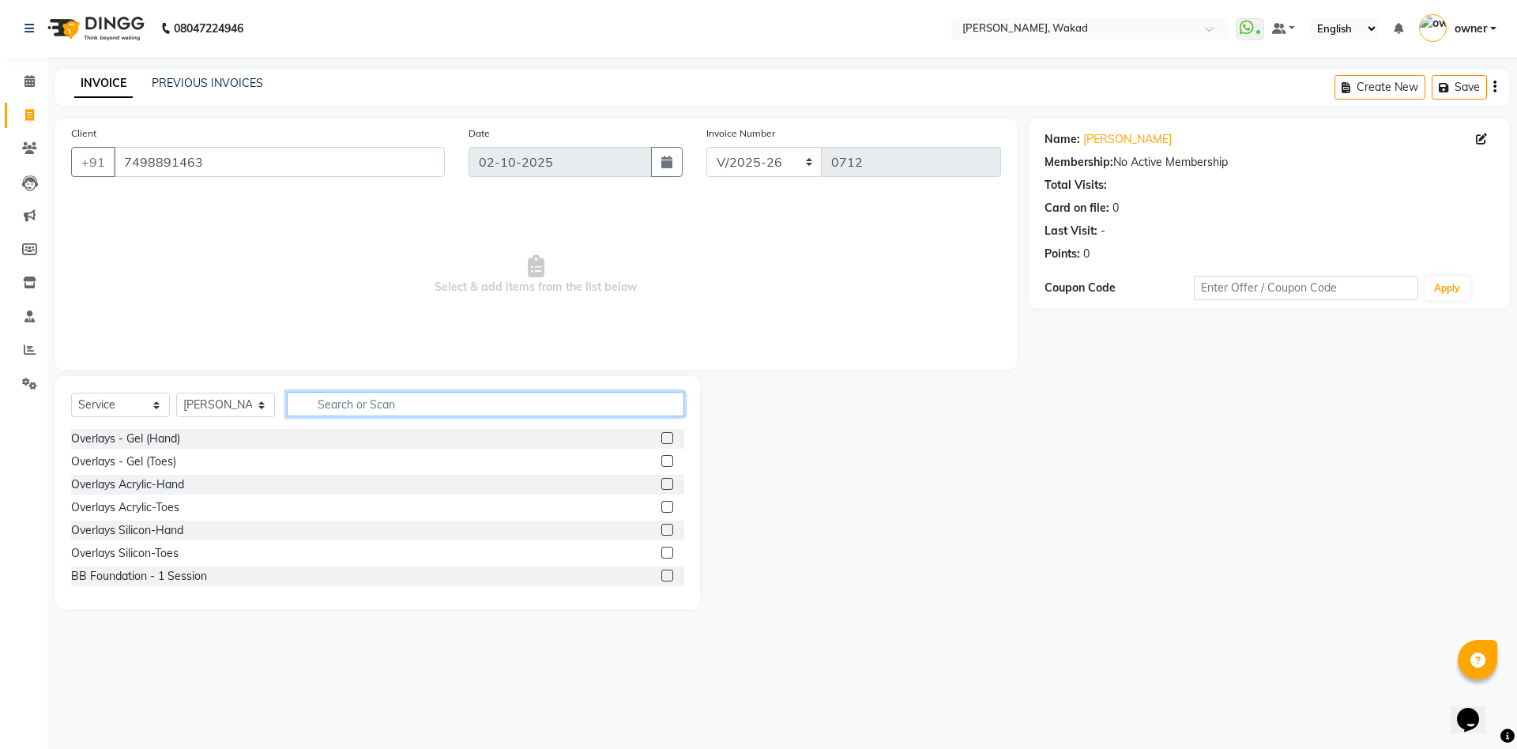
click at [405, 401] on input "text" at bounding box center [485, 404] width 397 height 24
type input "exte"
click at [661, 461] on label at bounding box center [667, 461] width 12 height 12
click at [661, 461] on input "checkbox" at bounding box center [666, 462] width 10 height 10
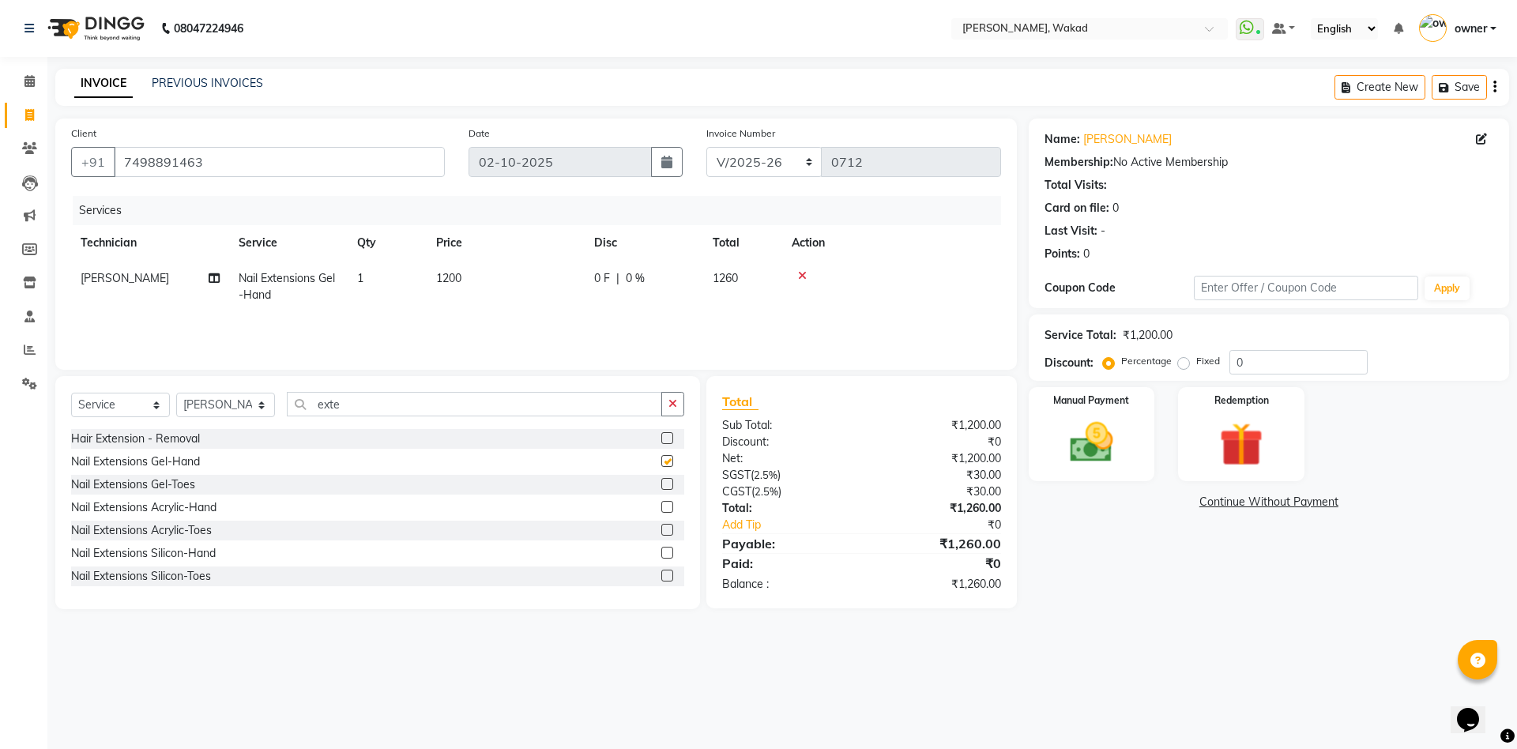
checkbox input "false"
click at [558, 406] on input "exte" at bounding box center [474, 404] width 375 height 24
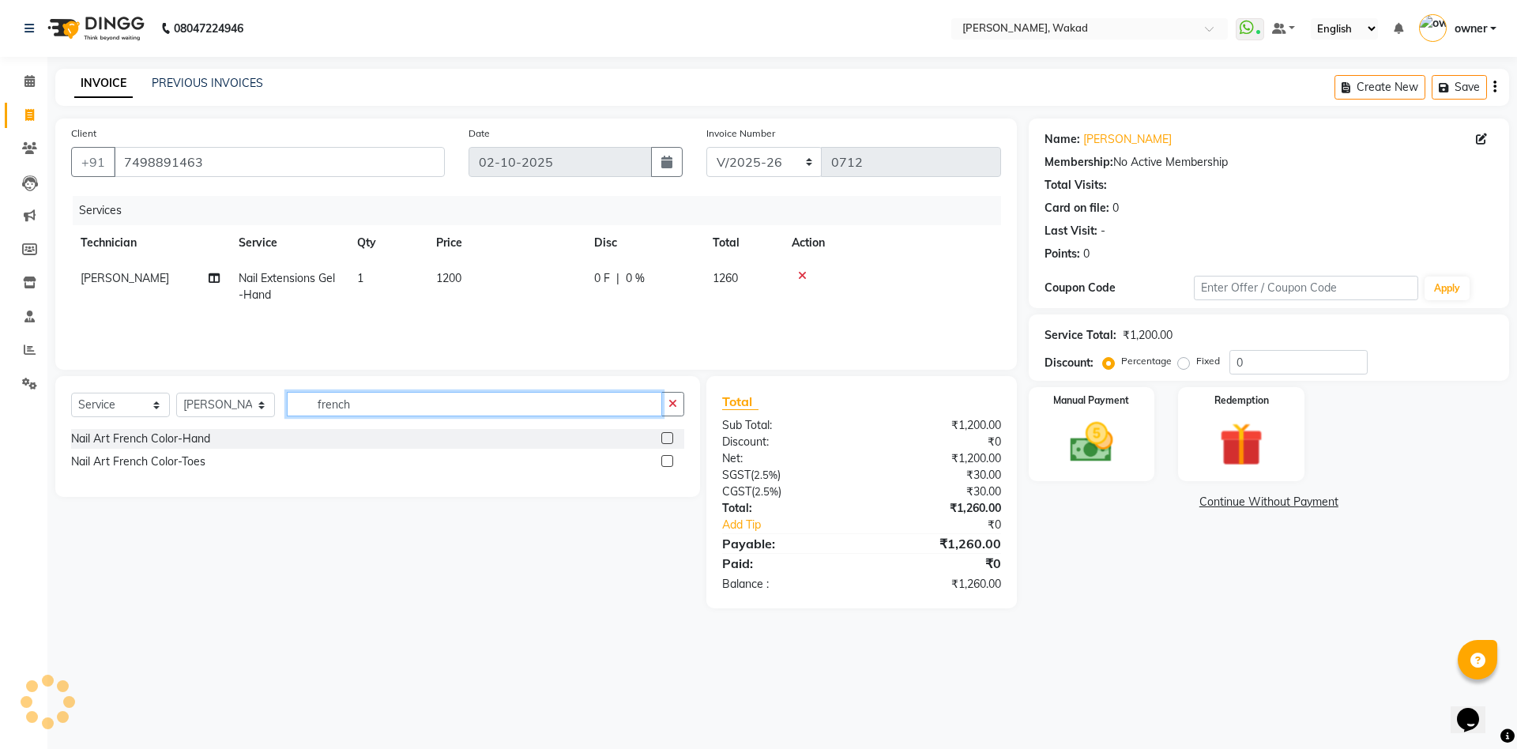
type input "french"
click at [669, 432] on label at bounding box center [667, 438] width 12 height 12
click at [669, 434] on input "checkbox" at bounding box center [666, 439] width 10 height 10
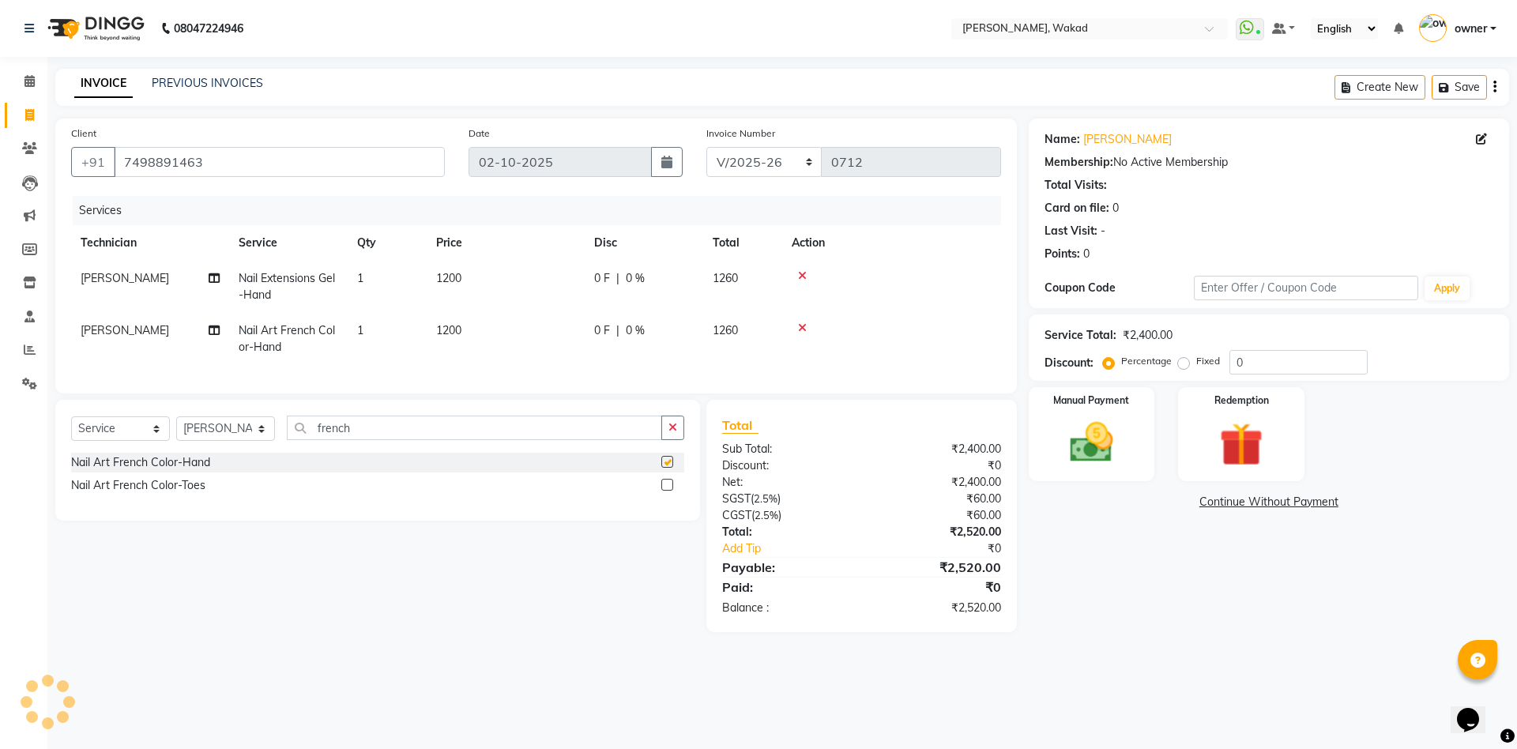
checkbox input "false"
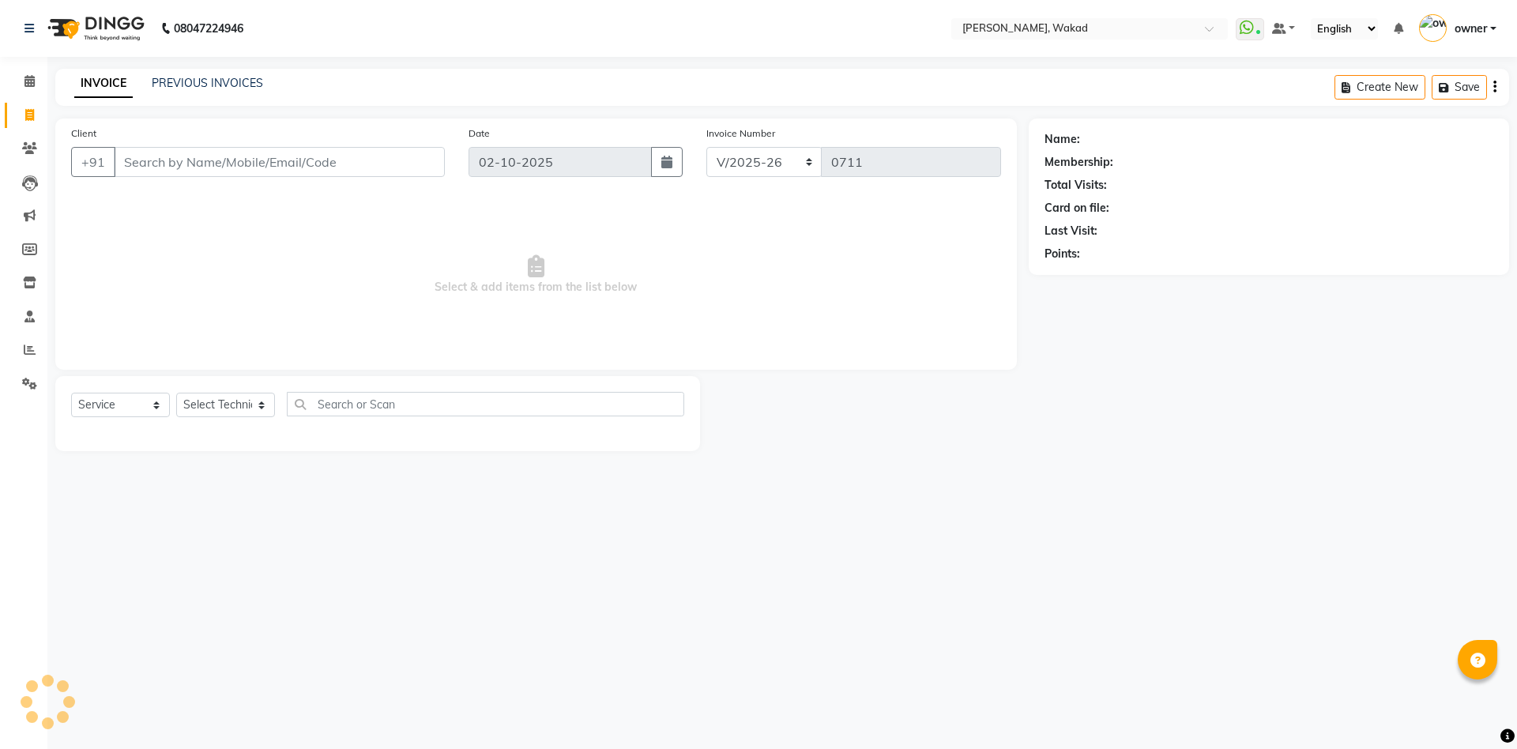
select select "7711"
select select "service"
click at [229, 169] on input "Client" at bounding box center [279, 162] width 331 height 30
type input "8269651442"
drag, startPoint x: 394, startPoint y: 181, endPoint x: 411, endPoint y: 165, distance: 23.5
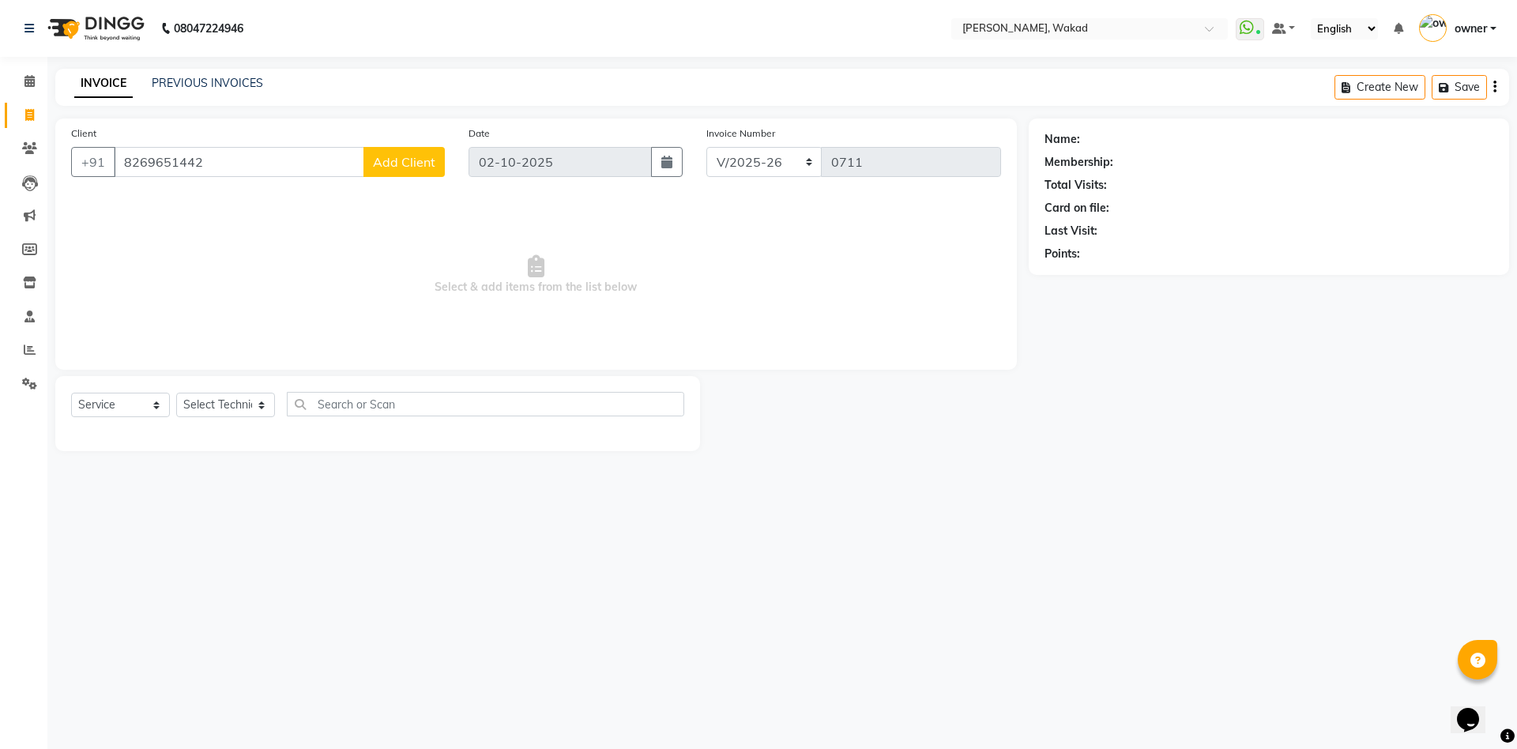
click at [411, 165] on div "Client [PHONE_NUMBER] Add Client" at bounding box center [257, 157] width 397 height 65
click at [411, 165] on span "Add Client" at bounding box center [404, 162] width 62 height 16
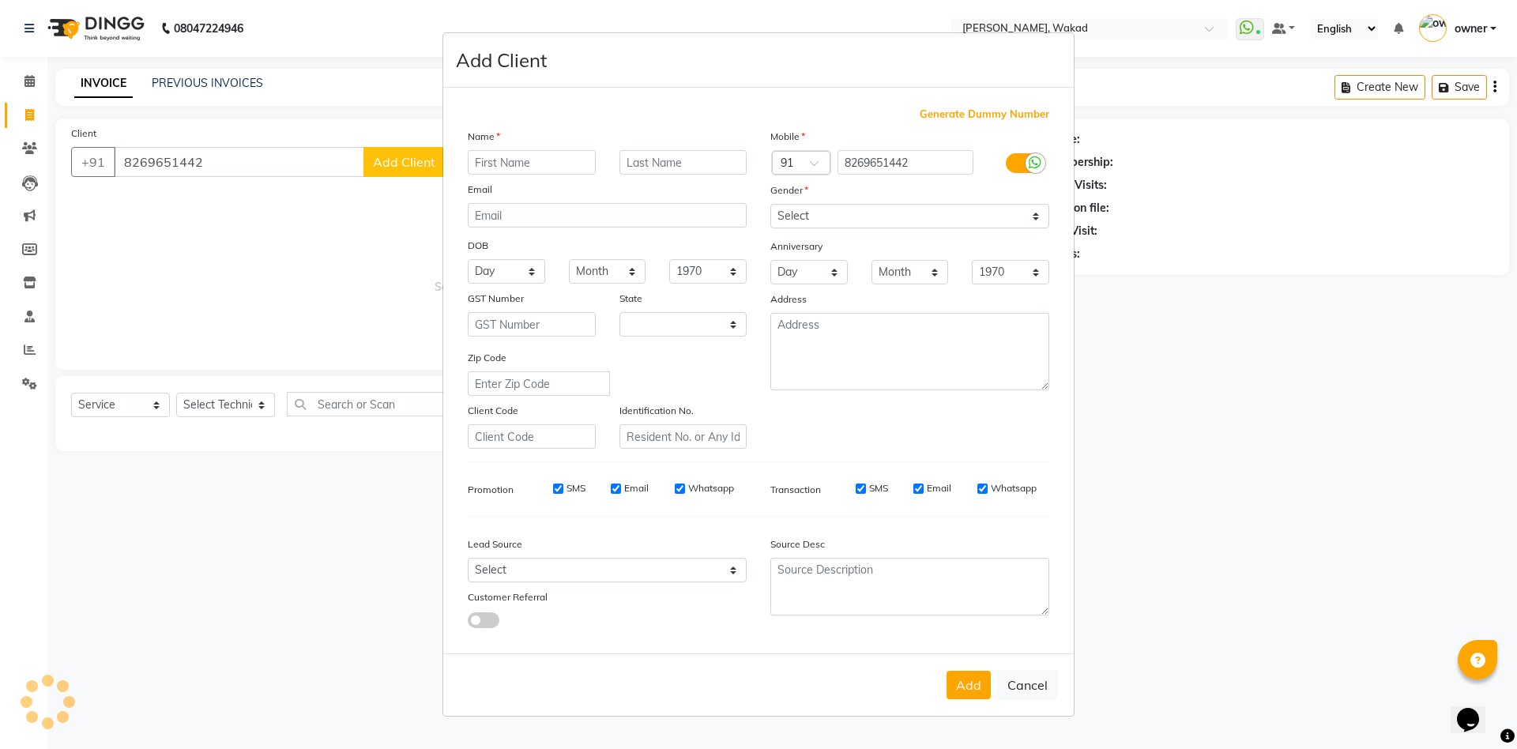
select select "21"
type input "Eman"
type input "Naaz"
click at [858, 220] on select "Select [DEMOGRAPHIC_DATA] [DEMOGRAPHIC_DATA] Other Prefer Not To Say" at bounding box center [909, 216] width 279 height 24
select select "[DEMOGRAPHIC_DATA]"
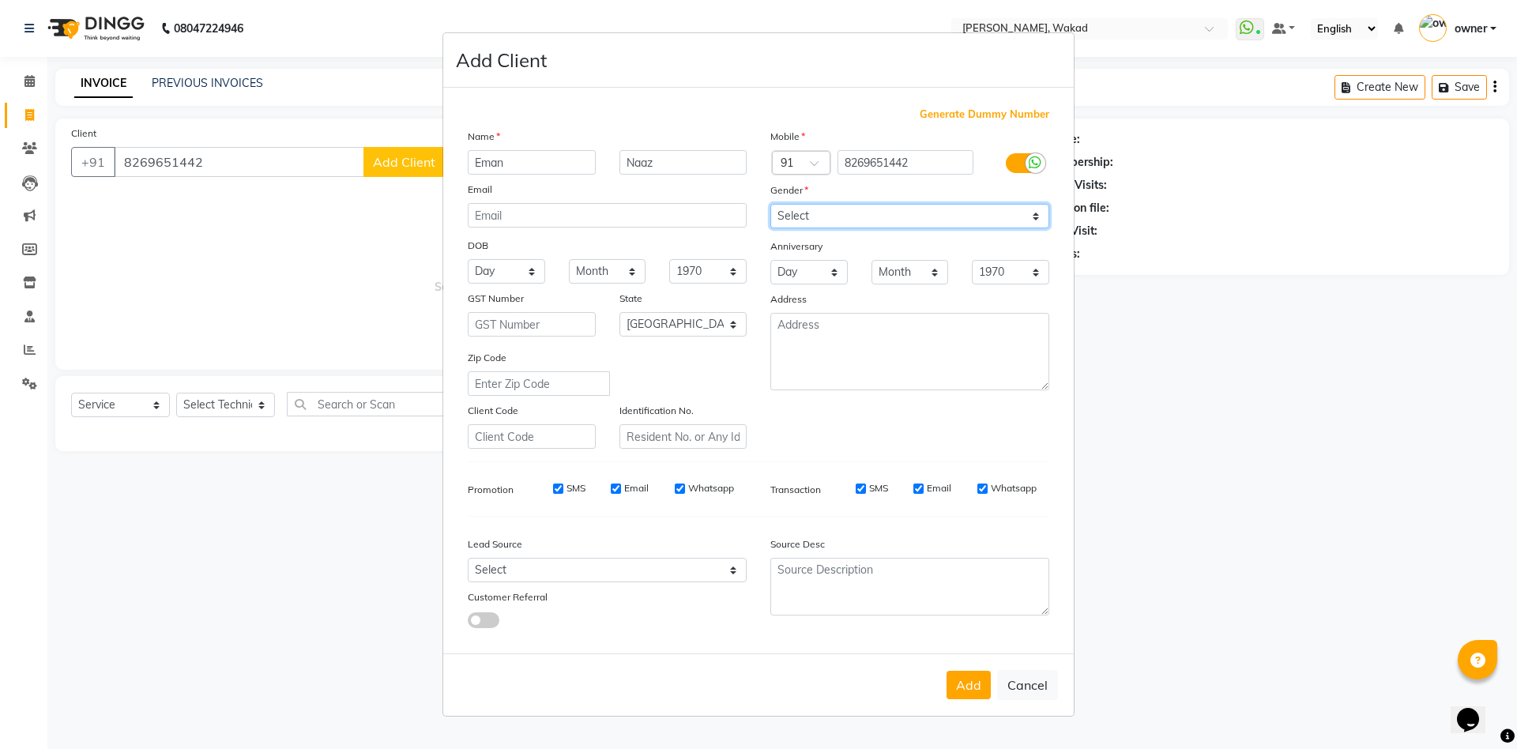
click at [770, 204] on select "Select [DEMOGRAPHIC_DATA] [DEMOGRAPHIC_DATA] Other Prefer Not To Say" at bounding box center [909, 216] width 279 height 24
click at [680, 326] on select "Select [GEOGRAPHIC_DATA] [GEOGRAPHIC_DATA] [GEOGRAPHIC_DATA] [GEOGRAPHIC_DATA] …" at bounding box center [684, 324] width 128 height 24
select select "22"
click at [620, 312] on select "Select [GEOGRAPHIC_DATA] [GEOGRAPHIC_DATA] [GEOGRAPHIC_DATA] [GEOGRAPHIC_DATA] …" at bounding box center [684, 324] width 128 height 24
click at [647, 564] on select "Select Walk-in Referral Internet Friend Word of Mouth Advertisement Facebook Ju…" at bounding box center [607, 570] width 279 height 24
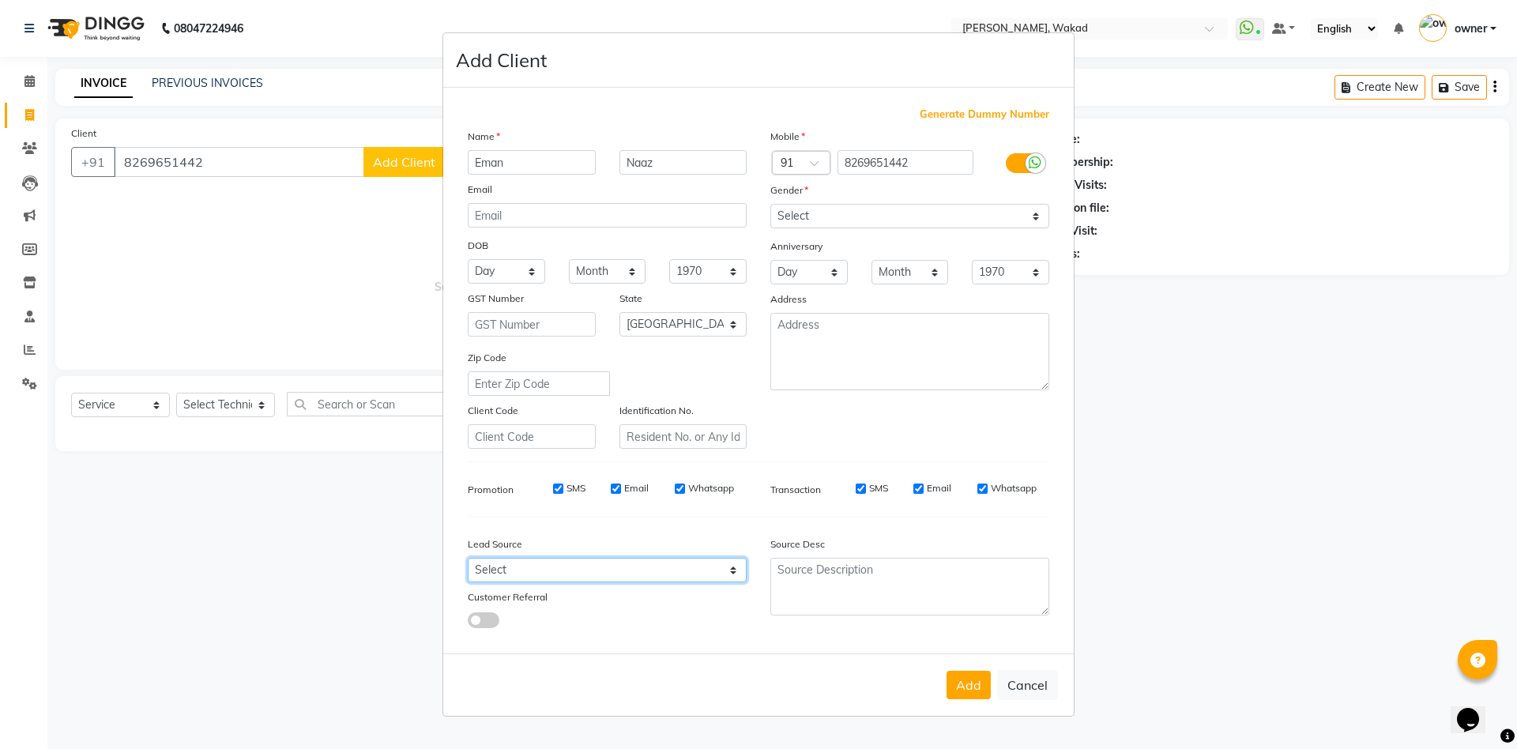
select select "52002"
click at [468, 558] on select "Select Walk-in Referral Internet Friend Word of Mouth Advertisement Facebook Ju…" at bounding box center [607, 570] width 279 height 24
click at [978, 688] on button "Add" at bounding box center [969, 685] width 44 height 28
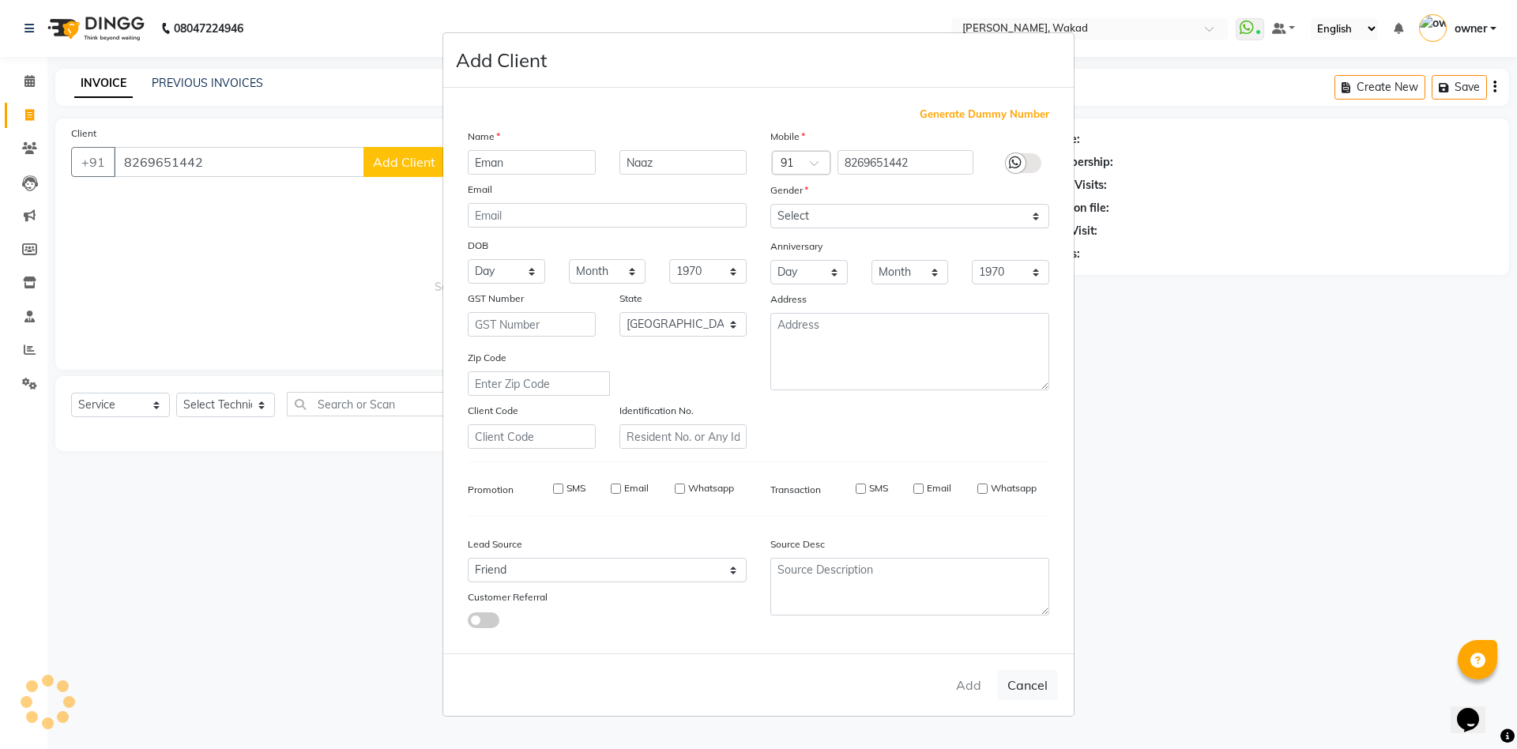
select select
select select "null"
select select
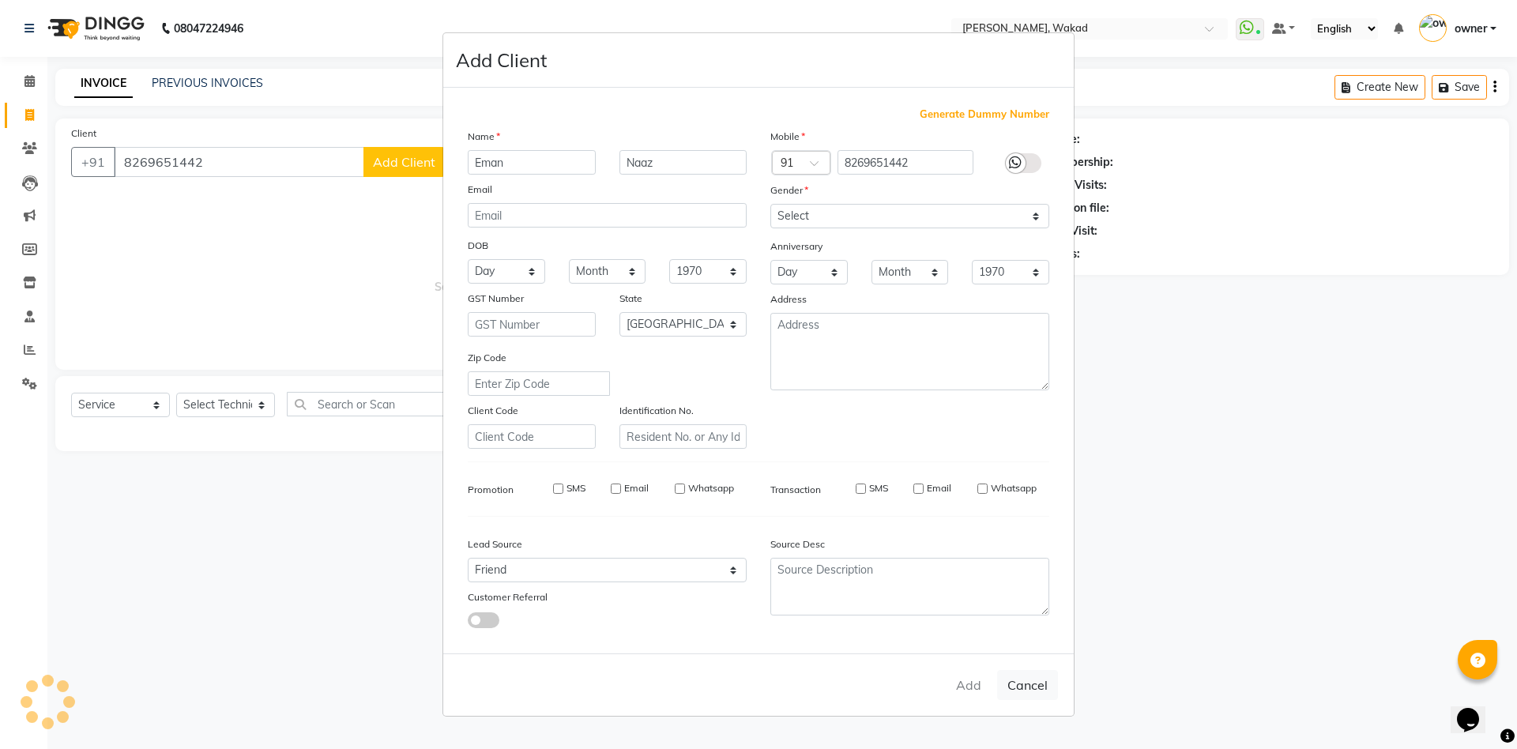
select select
checkbox input "false"
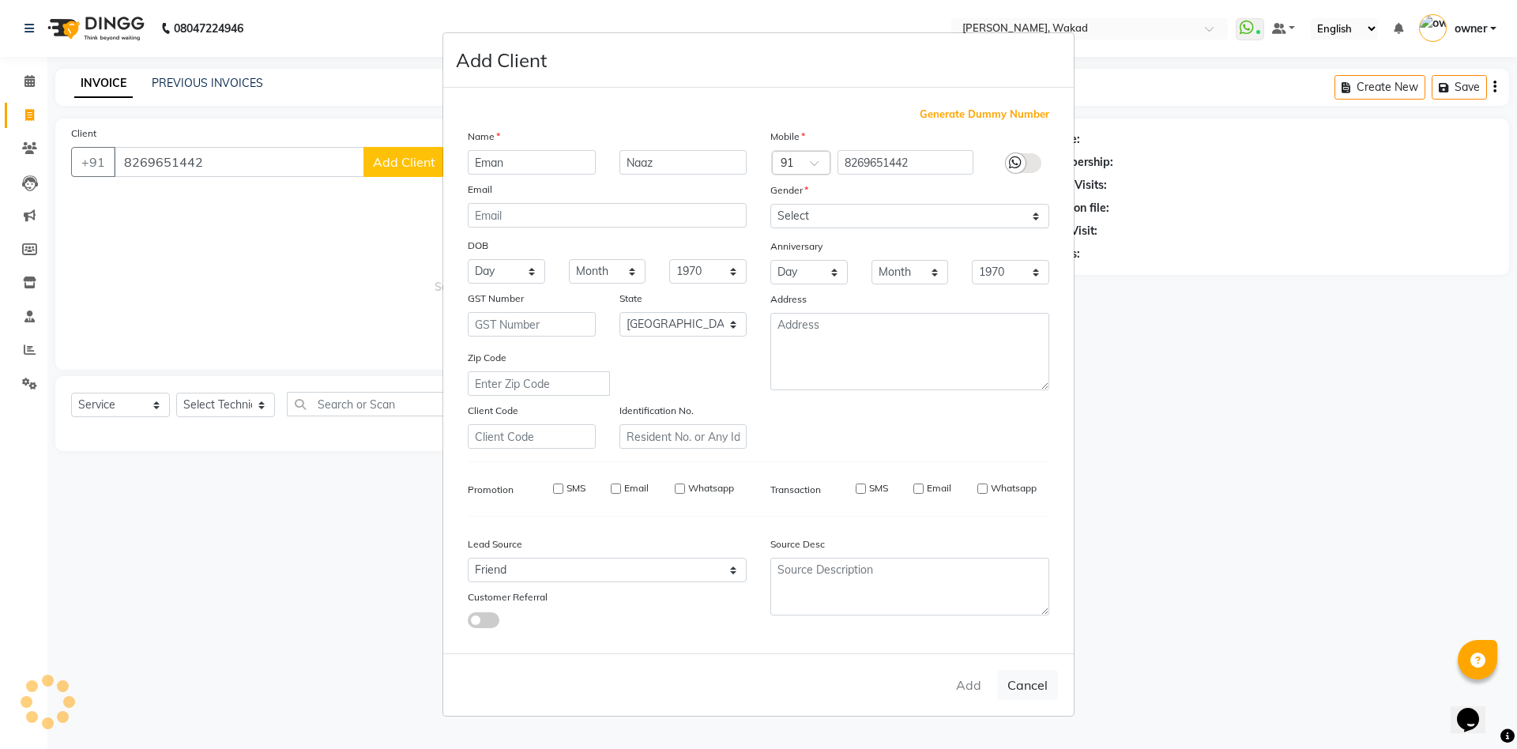
checkbox input "false"
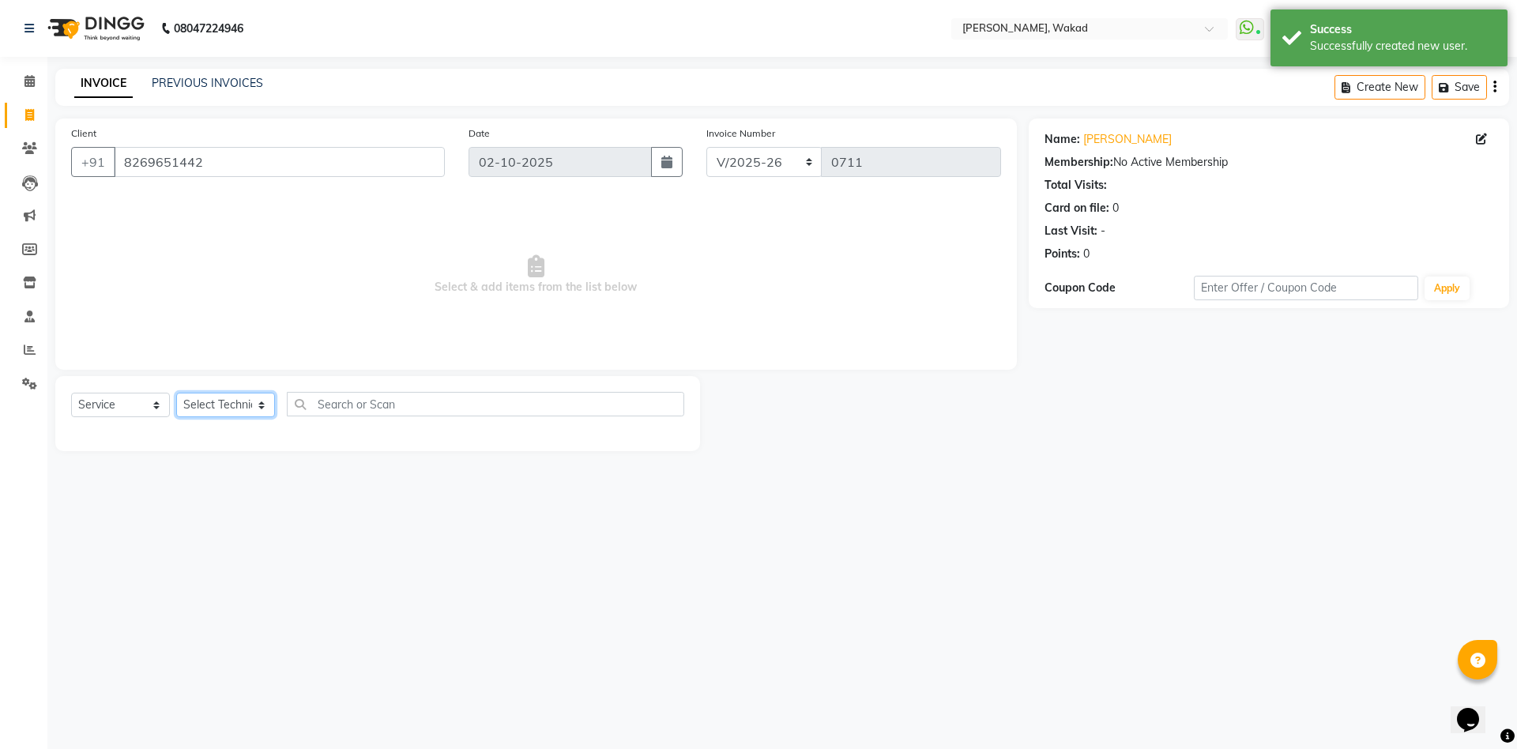
click at [224, 407] on select "Select Technician Atul Thakur DANISH owner Shreya Said" at bounding box center [225, 405] width 99 height 24
select select "91973"
click at [176, 393] on select "Select Technician Atul Thakur DANISH owner Shreya Said" at bounding box center [225, 405] width 99 height 24
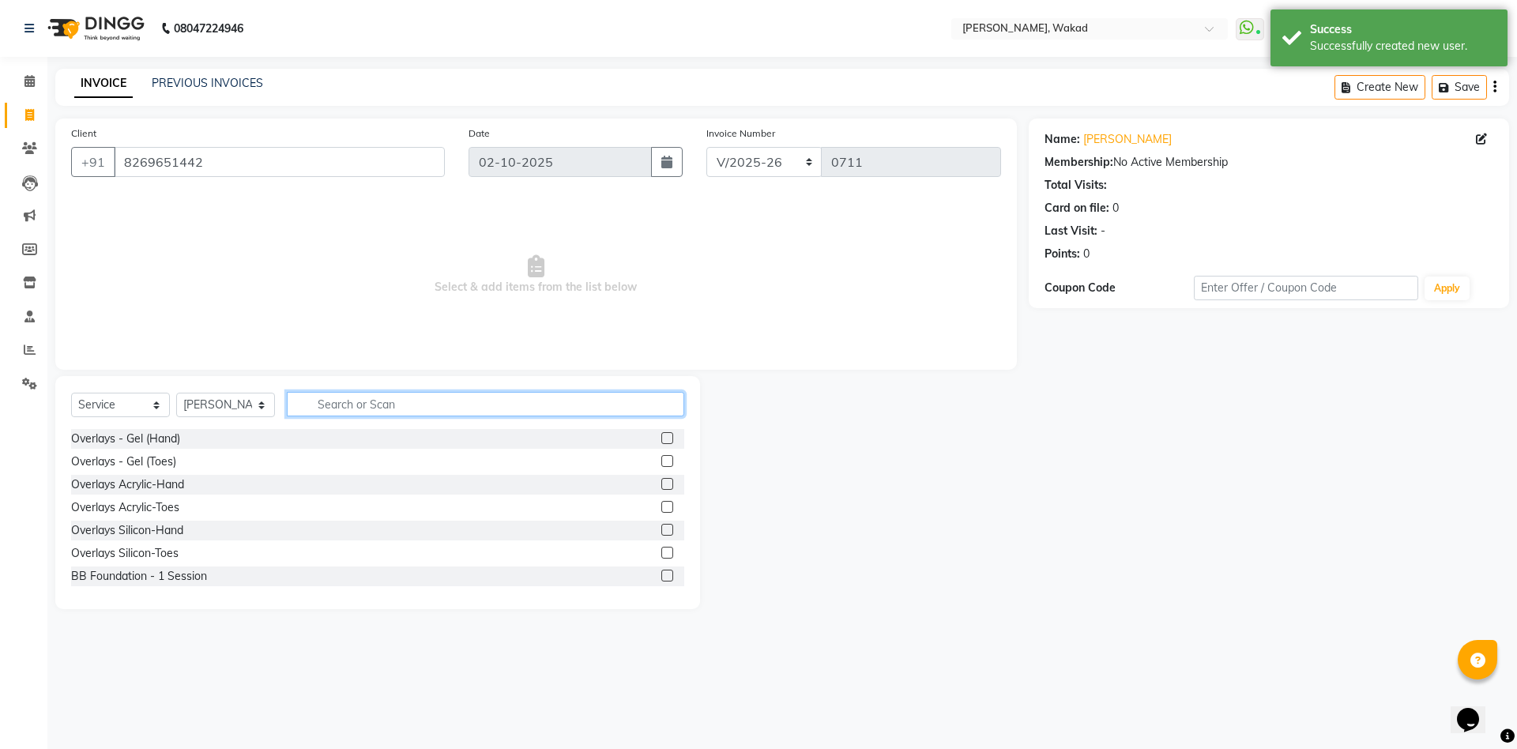
click at [401, 404] on input "text" at bounding box center [485, 404] width 397 height 24
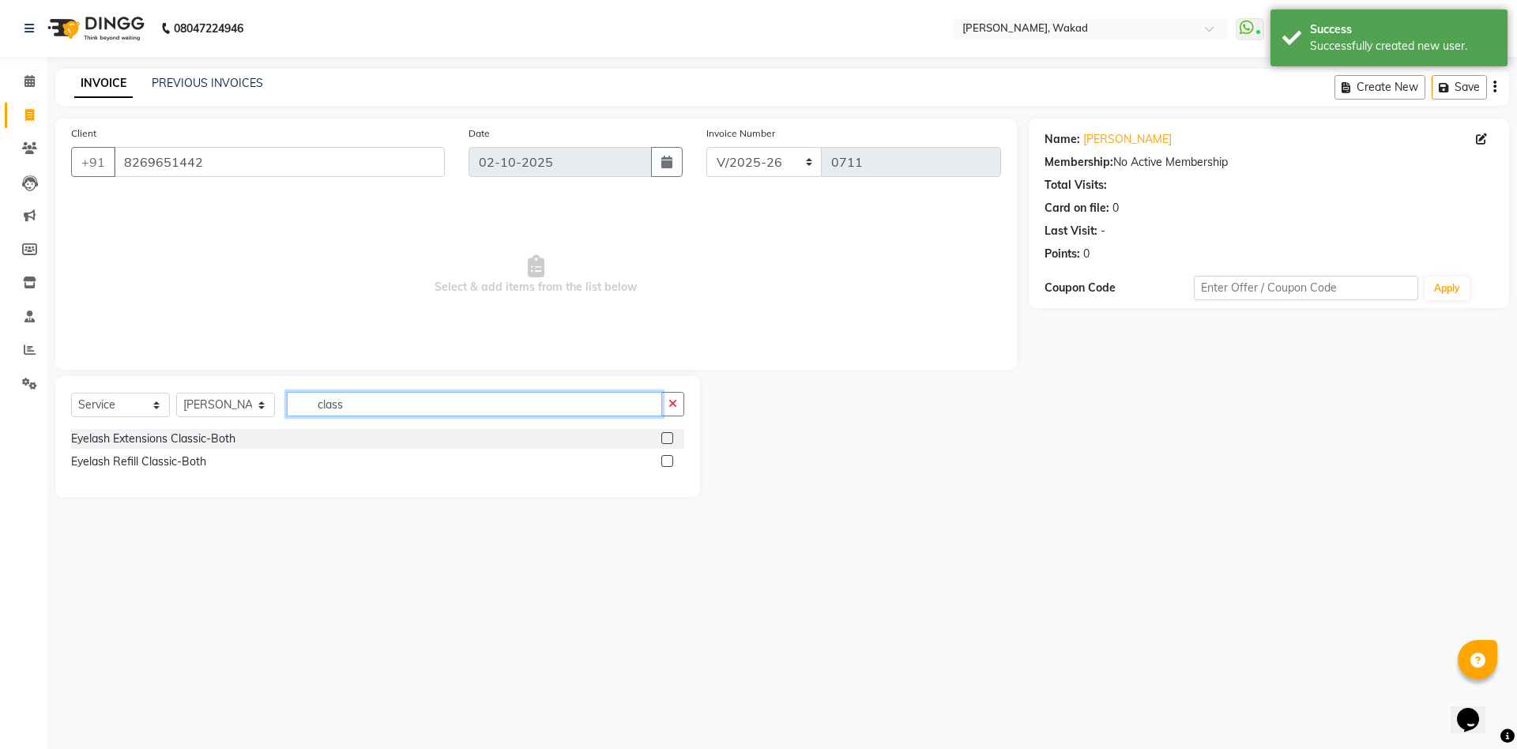
type input "class"
click at [670, 434] on label at bounding box center [667, 438] width 12 height 12
click at [670, 434] on input "checkbox" at bounding box center [666, 439] width 10 height 10
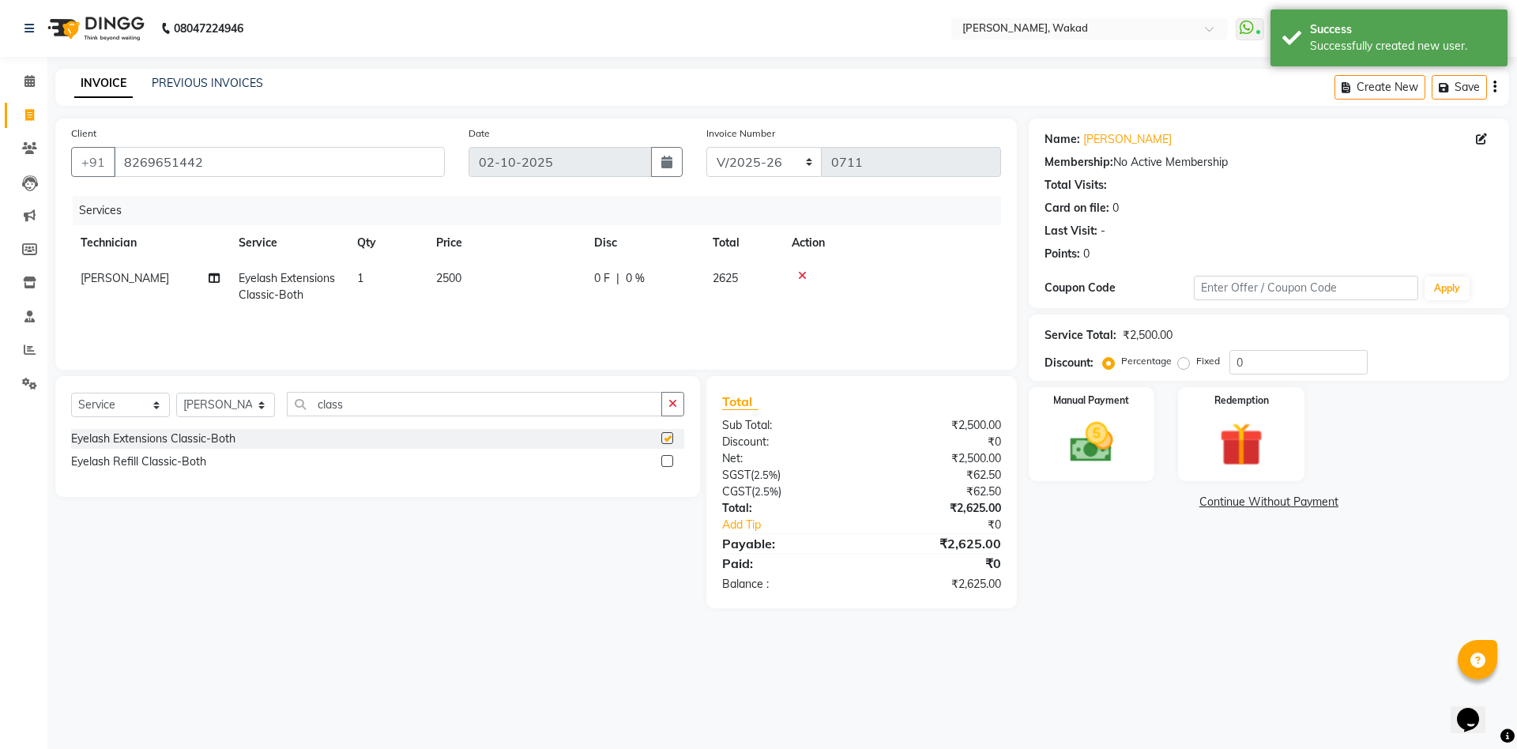
checkbox input "false"
click at [599, 408] on input "class" at bounding box center [474, 404] width 375 height 24
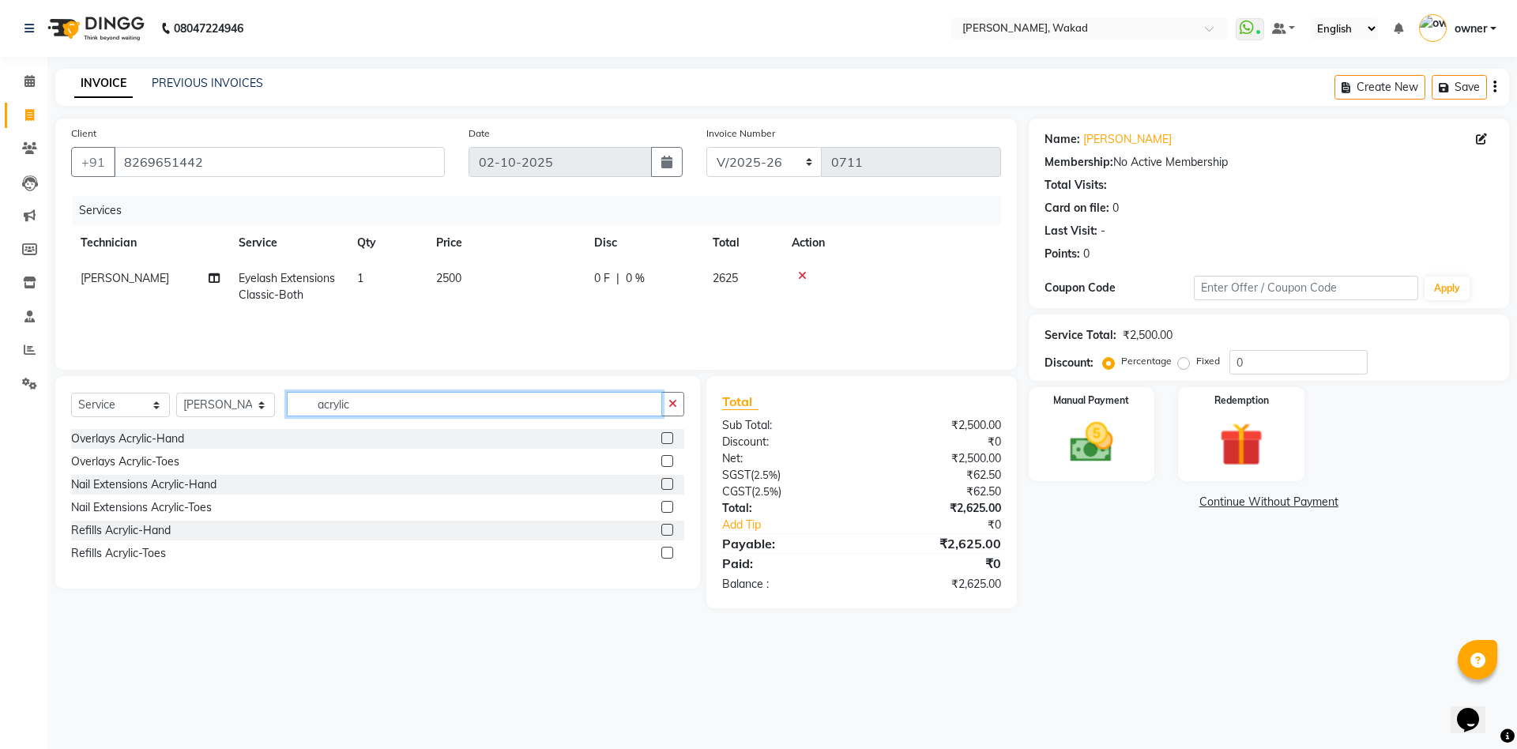
type input "acrylic"
click at [665, 484] on label at bounding box center [667, 484] width 12 height 12
click at [665, 484] on input "checkbox" at bounding box center [666, 485] width 10 height 10
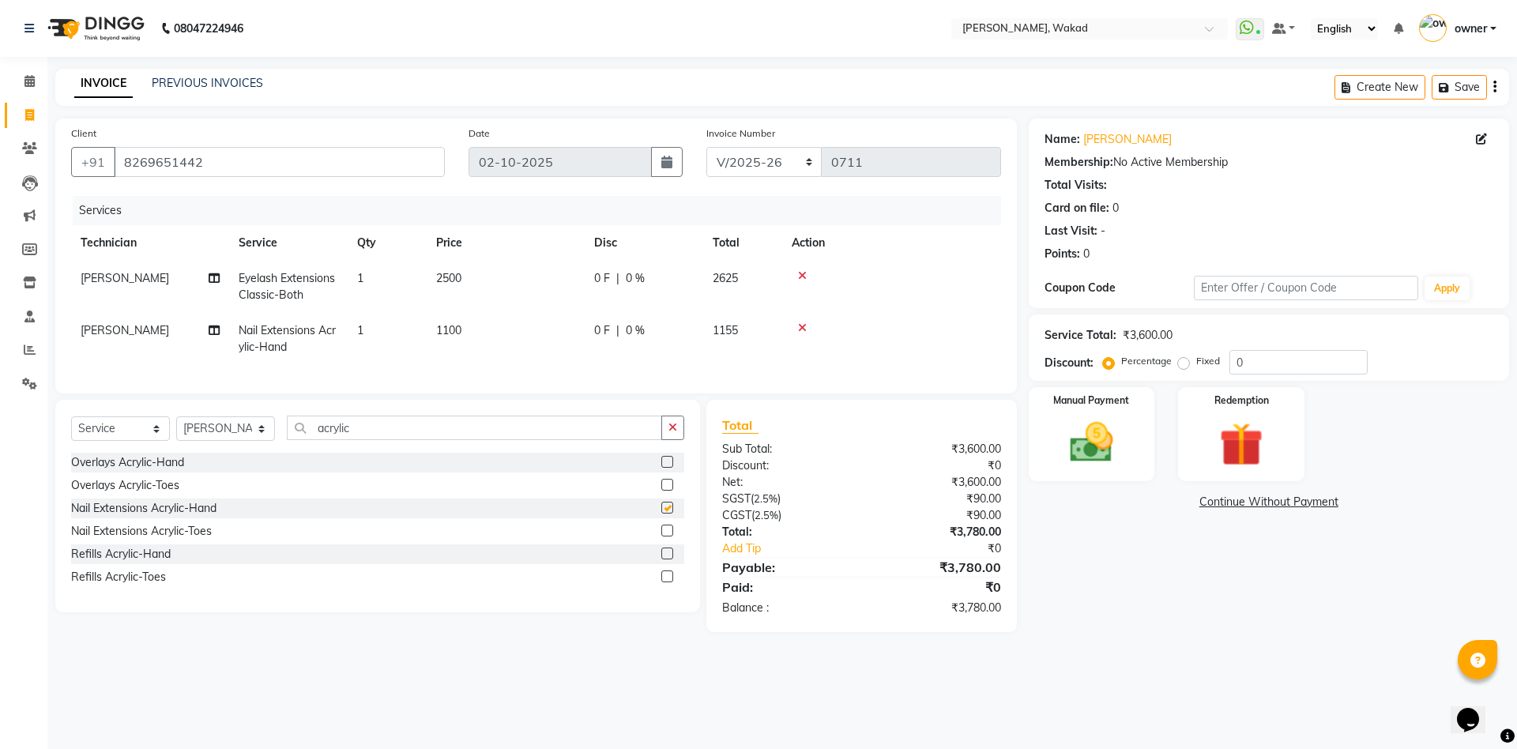
checkbox input "false"
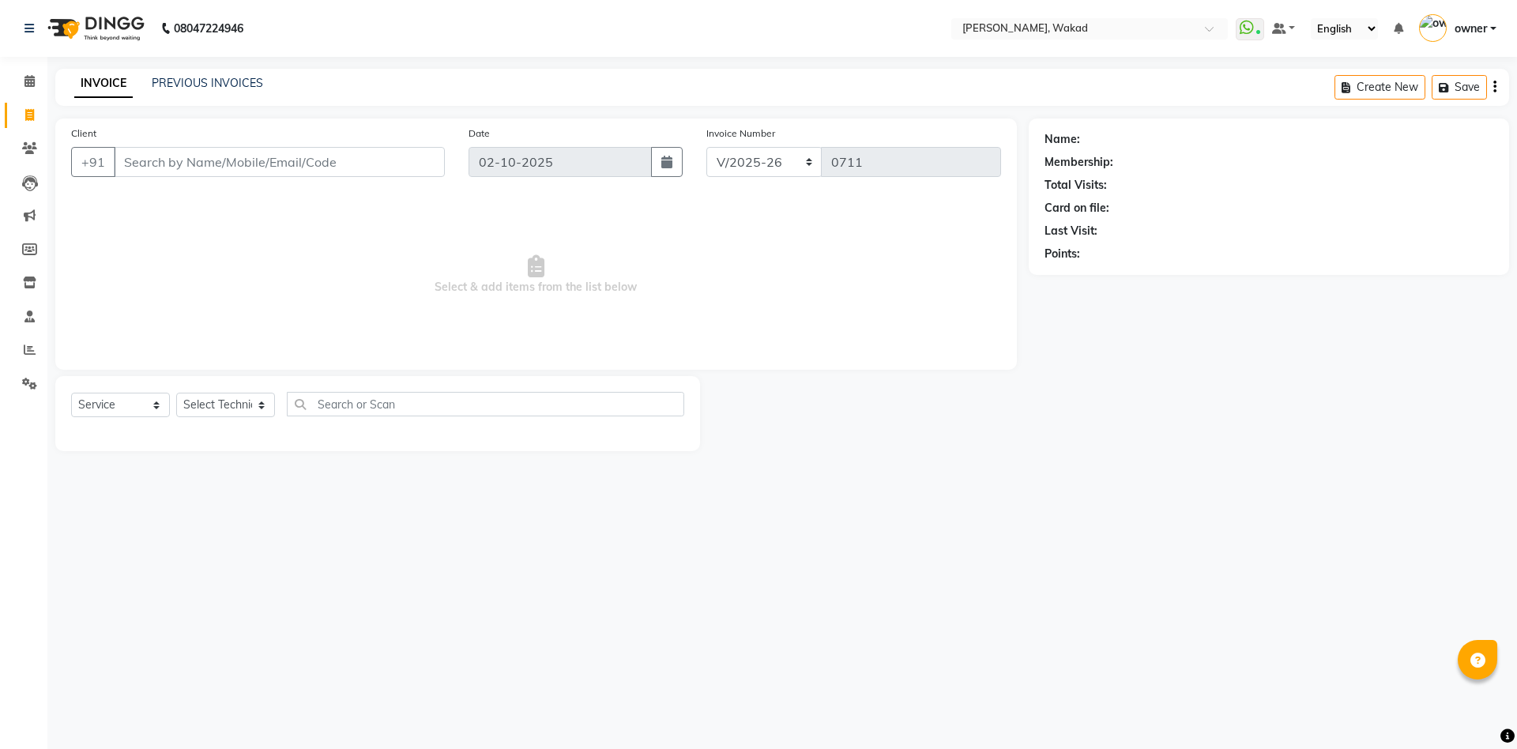
select select "7711"
select select "service"
